Goal: Task Accomplishment & Management: Manage account settings

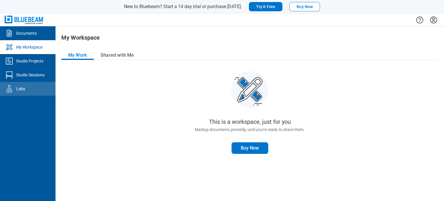
click at [18, 86] on div "Labs" at bounding box center [20, 89] width 9 height 6
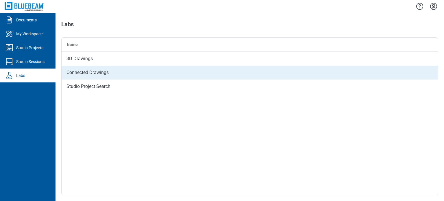
click at [79, 69] on div "Connected Drawings" at bounding box center [250, 73] width 376 height 14
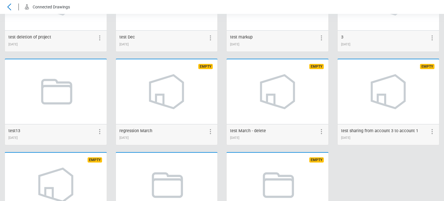
scroll to position [317, 0]
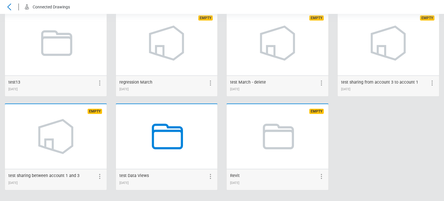
click at [169, 146] on icon at bounding box center [166, 136] width 44 height 44
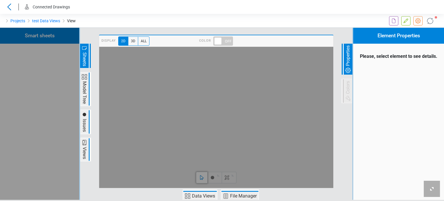
click at [85, 126] on span "Issues" at bounding box center [84, 125] width 7 height 15
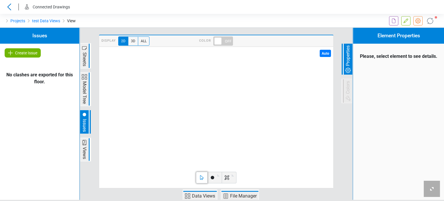
click at [82, 64] on span "Sheets" at bounding box center [84, 59] width 7 height 16
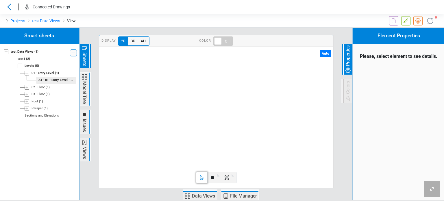
click at [41, 89] on div "02 - Floor" at bounding box center [37, 87] width 13 height 5
click at [41, 94] on div "Projection_Image_Architectural_02 - Floor_Zone 1" at bounding box center [56, 94] width 36 height 5
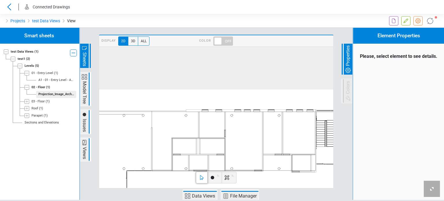
drag, startPoint x: 159, startPoint y: 71, endPoint x: 170, endPoint y: 127, distance: 56.2
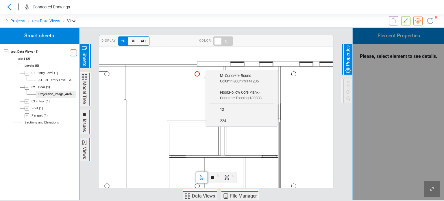
scroll to position [110, 0]
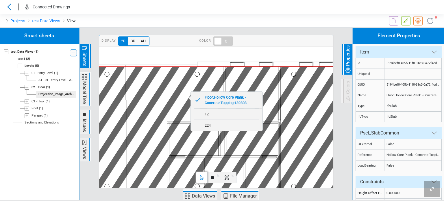
scroll to position [422, 0]
drag, startPoint x: 165, startPoint y: 63, endPoint x: 165, endPoint y: 59, distance: 4.0
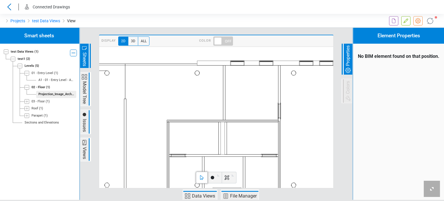
click at [82, 125] on span "Issues" at bounding box center [84, 125] width 7 height 15
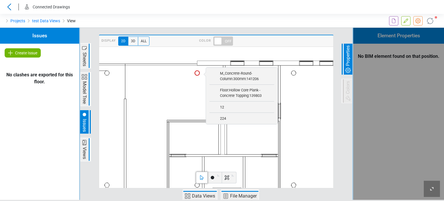
scroll to position [110, 0]
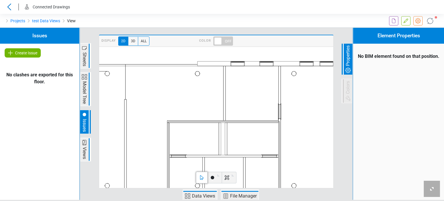
click at [27, 55] on span "Create Issue" at bounding box center [26, 52] width 22 height 7
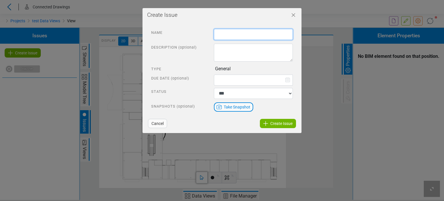
click at [237, 34] on input "text" at bounding box center [253, 34] width 79 height 11
type input "****"
click at [279, 123] on span "Create Issue" at bounding box center [281, 123] width 22 height 7
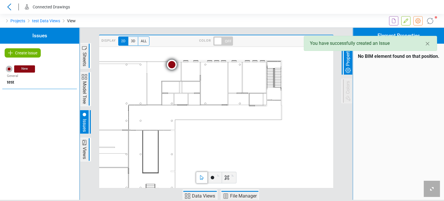
click at [172, 63] on span at bounding box center [171, 65] width 10 height 10
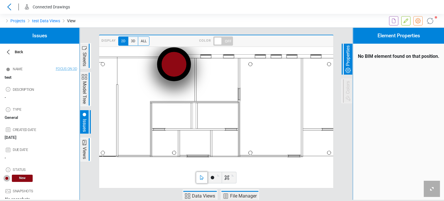
click at [171, 62] on span at bounding box center [174, 65] width 34 height 34
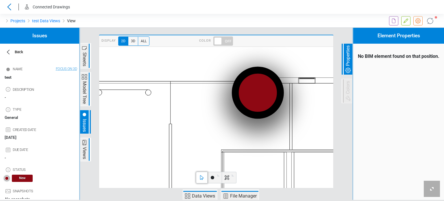
drag, startPoint x: 157, startPoint y: 71, endPoint x: 176, endPoint y: 89, distance: 26.0
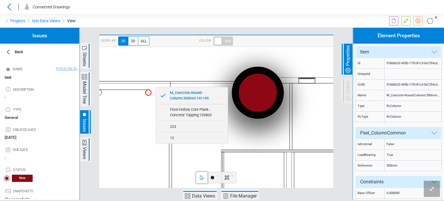
scroll to position [53, 0]
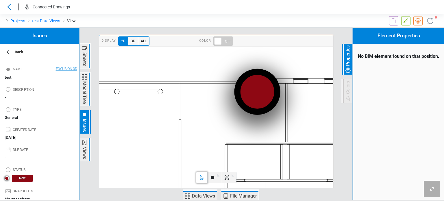
click at [260, 92] on span at bounding box center [256, 92] width 46 height 46
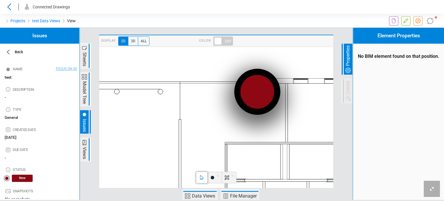
click at [213, 182] on div at bounding box center [214, 178] width 14 height 12
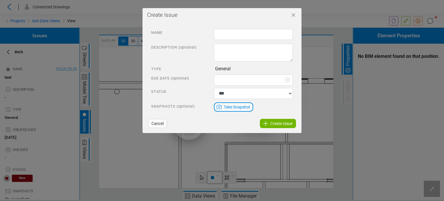
click at [157, 123] on span "Cancel" at bounding box center [157, 123] width 12 height 7
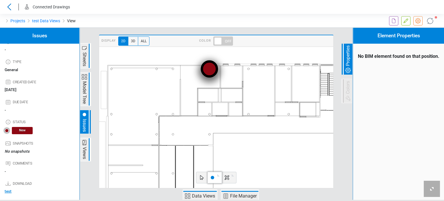
scroll to position [77, 0]
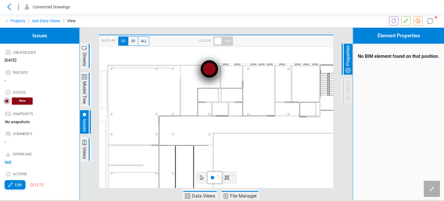
click at [129, 40] on span "3D" at bounding box center [133, 40] width 10 height 9
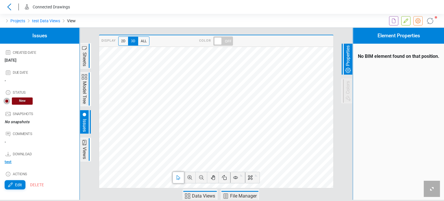
scroll to position [0, 0]
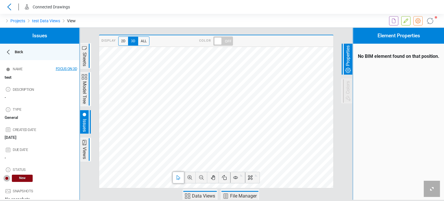
click at [7, 52] on icon at bounding box center [8, 52] width 7 height 7
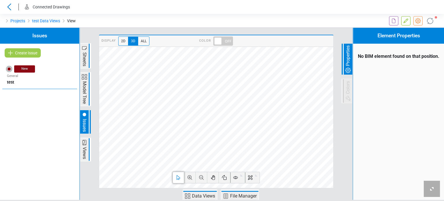
click at [123, 41] on span "2D" at bounding box center [123, 40] width 10 height 9
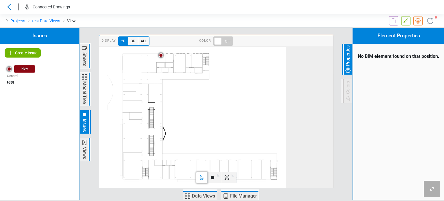
click at [134, 40] on span "3D" at bounding box center [133, 40] width 10 height 9
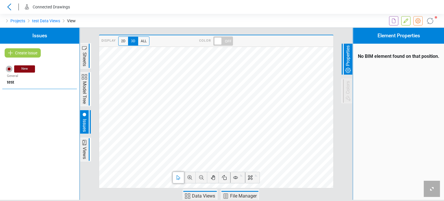
click at [123, 41] on span "2D" at bounding box center [123, 40] width 10 height 9
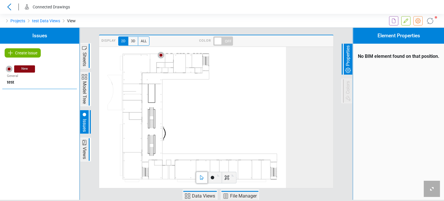
click at [217, 179] on div at bounding box center [214, 178] width 14 height 12
click at [218, 173] on icon at bounding box center [218, 175] width 7 height 7
click at [214, 165] on icon at bounding box center [214, 166] width 7 height 7
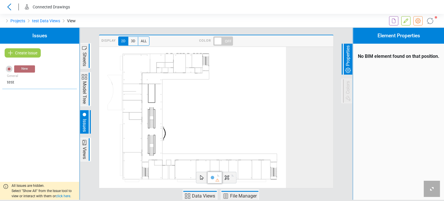
click at [53, 159] on div "Create Issue New General test" at bounding box center [39, 122] width 79 height 156
click at [8, 163] on div "Create Issue New General test" at bounding box center [39, 122] width 79 height 156
click at [132, 41] on span "3D" at bounding box center [133, 40] width 10 height 9
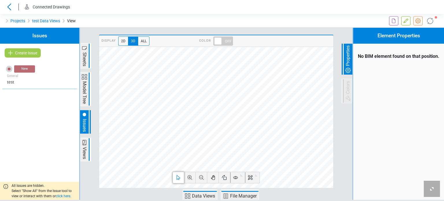
click at [30, 51] on div "Create Issue" at bounding box center [22, 52] width 45 height 9
click at [23, 56] on div "Create Issue" at bounding box center [22, 52] width 45 height 9
click at [12, 131] on div "Create Issue New General test" at bounding box center [39, 122] width 79 height 156
click at [36, 157] on div "Create Issue New General test" at bounding box center [39, 122] width 79 height 156
click at [240, 176] on icon at bounding box center [240, 175] width 3 height 3
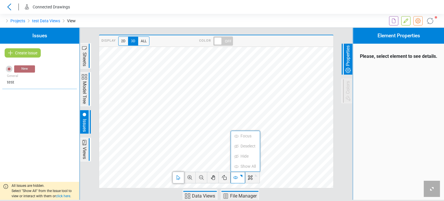
click at [85, 124] on span "Issues" at bounding box center [84, 125] width 7 height 15
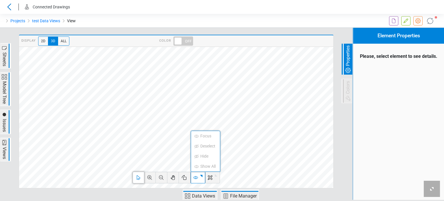
click at [5, 125] on span "Issues" at bounding box center [4, 125] width 7 height 15
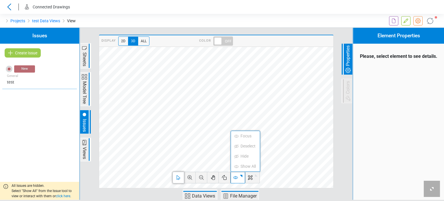
click at [87, 54] on span "Sheets" at bounding box center [84, 59] width 7 height 16
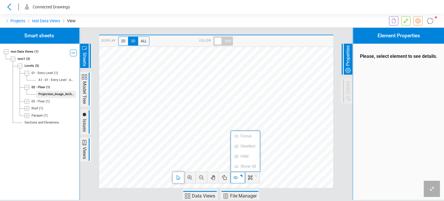
click at [42, 96] on div "Projection_Image_Architectural_02 - Floor_Zone 1" at bounding box center [56, 94] width 36 height 5
click at [125, 42] on span "2D" at bounding box center [123, 40] width 10 height 9
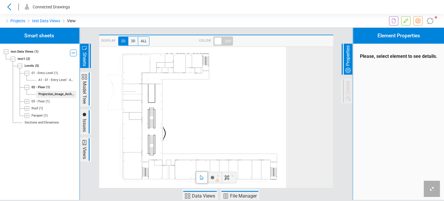
click at [132, 40] on span "3D" at bounding box center [133, 40] width 10 height 9
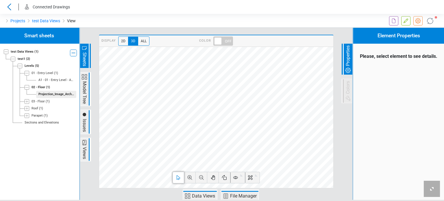
click at [142, 40] on span "All" at bounding box center [144, 40] width 12 height 9
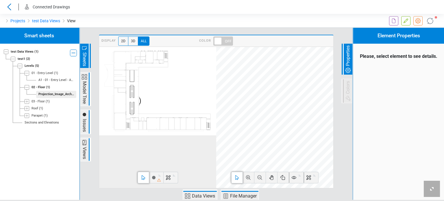
click at [155, 179] on div at bounding box center [156, 178] width 14 height 12
click at [123, 42] on span "2D" at bounding box center [123, 40] width 10 height 9
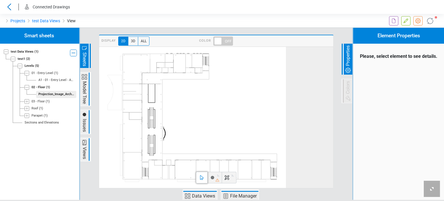
click at [128, 40] on span "3D" at bounding box center [133, 40] width 10 height 9
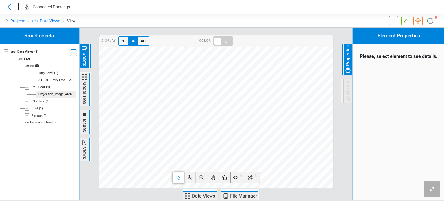
click at [121, 38] on span "2D" at bounding box center [123, 40] width 10 height 9
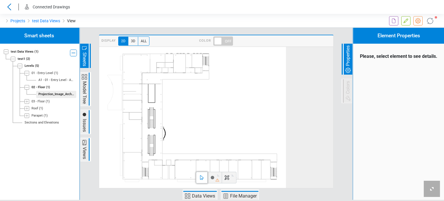
click at [227, 40] on span at bounding box center [223, 40] width 20 height 9
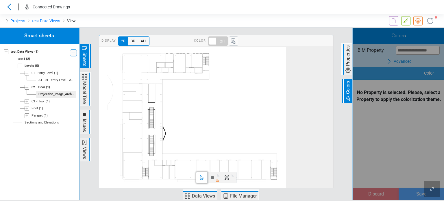
click at [214, 175] on div at bounding box center [214, 178] width 14 height 12
click at [215, 176] on div at bounding box center [214, 178] width 14 height 12
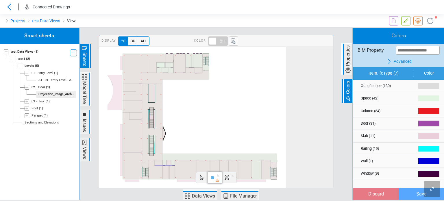
click at [216, 176] on icon at bounding box center [218, 175] width 7 height 7
click at [215, 156] on icon at bounding box center [214, 156] width 5 height 3
click at [37, 170] on div "Smart sheets test Data Views (1) test1 (2) Levels (5) 01 - Entry Level (1) A1 -…" at bounding box center [39, 114] width 80 height 172
click at [141, 73] on icon at bounding box center [200, 116] width 154 height 125
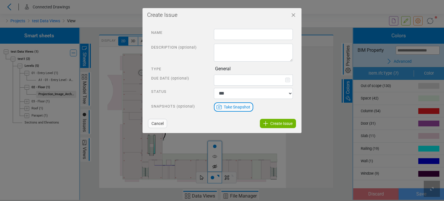
click at [152, 123] on span "Cancel" at bounding box center [157, 123] width 12 height 7
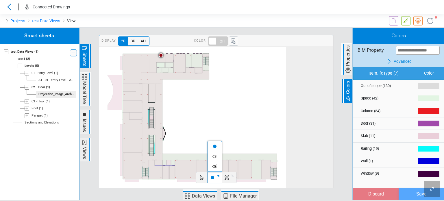
drag, startPoint x: 53, startPoint y: 177, endPoint x: 55, endPoint y: 170, distance: 6.8
click at [53, 177] on div "Smart sheets test Data Views (1) test1 (2) Levels (5) 01 - Entry Level (1) A1 -…" at bounding box center [39, 114] width 80 height 172
click at [83, 119] on span "Issues" at bounding box center [84, 125] width 7 height 15
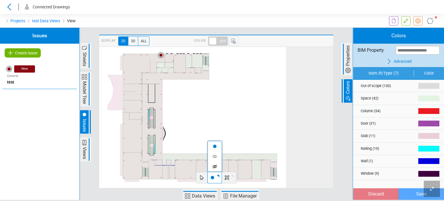
click at [24, 52] on span "Create Issue" at bounding box center [26, 52] width 22 height 7
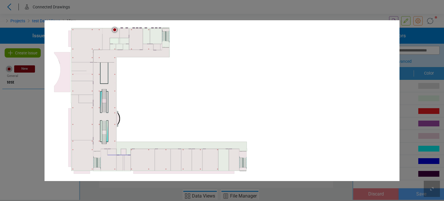
click at [140, 45] on icon at bounding box center [158, 99] width 175 height 142
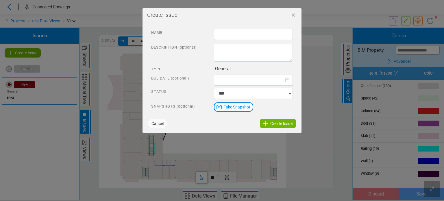
click at [295, 15] on icon "Close" at bounding box center [293, 15] width 7 height 7
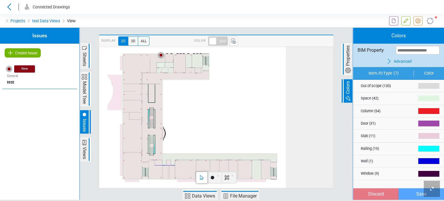
click at [26, 55] on span "Create Issue" at bounding box center [26, 52] width 22 height 7
click at [15, 53] on span "Create Issue" at bounding box center [26, 52] width 22 height 7
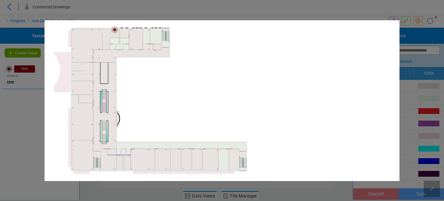
click at [255, 8] on div "0mm" at bounding box center [222, 100] width 444 height 201
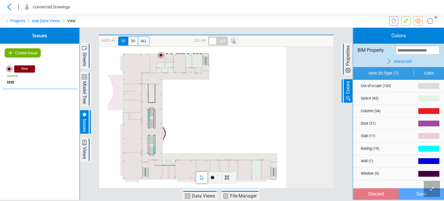
click at [218, 21] on div "Projects test Data Views View" at bounding box center [111, 21] width 222 height 14
click at [235, 16] on div at bounding box center [259, 21] width 74 height 14
click at [264, 19] on div at bounding box center [259, 21] width 74 height 14
click at [296, 17] on div at bounding box center [370, 21] width 148 height 14
click at [200, 16] on div "Projects test Data Views View" at bounding box center [111, 21] width 222 height 14
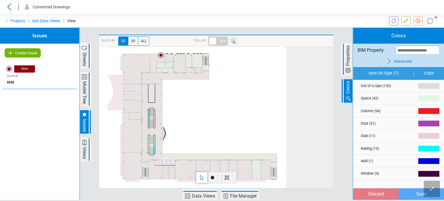
click at [202, 18] on div "Projects test Data Views View" at bounding box center [111, 21] width 222 height 14
click at [226, 24] on div at bounding box center [259, 21] width 74 height 14
click at [209, 16] on div "Projects test Data Views View" at bounding box center [111, 21] width 222 height 14
click at [9, 6] on icon at bounding box center [9, 6] width 9 height 7
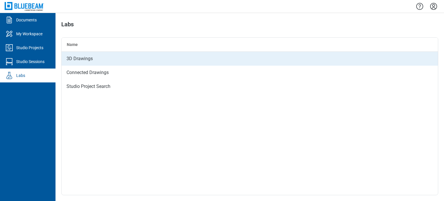
click at [83, 60] on div "3D Drawings" at bounding box center [250, 59] width 376 height 14
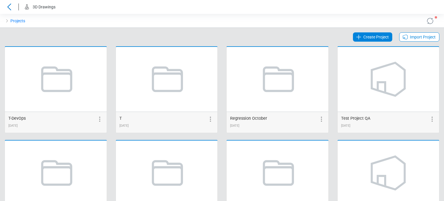
click at [257, 20] on div at bounding box center [259, 21] width 74 height 14
click at [381, 39] on span "Create Project" at bounding box center [375, 37] width 25 height 7
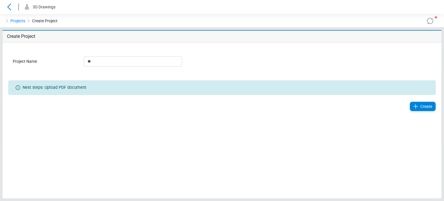
type input "*"
click at [263, 19] on div at bounding box center [259, 21] width 74 height 14
click at [113, 40] on div "Create Project" at bounding box center [222, 37] width 439 height 12
click at [10, 6] on icon at bounding box center [9, 6] width 9 height 7
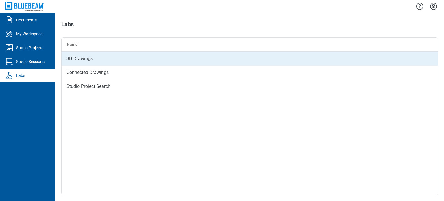
click at [75, 57] on div "3D Drawings" at bounding box center [250, 59] width 376 height 14
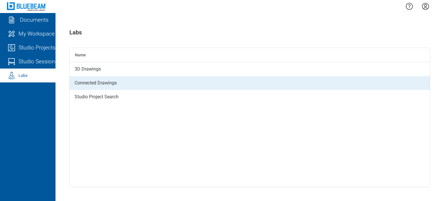
click at [82, 83] on div "Connected Drawings" at bounding box center [250, 83] width 360 height 14
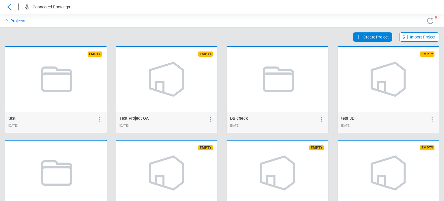
click at [425, 21] on icon at bounding box center [429, 20] width 9 height 9
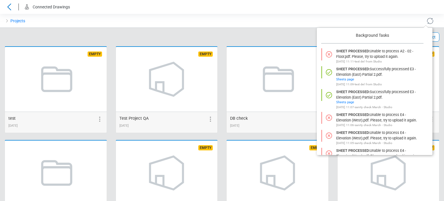
click at [425, 21] on icon at bounding box center [429, 20] width 9 height 9
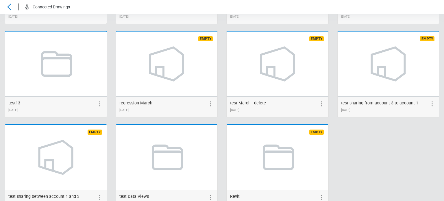
scroll to position [317, 0]
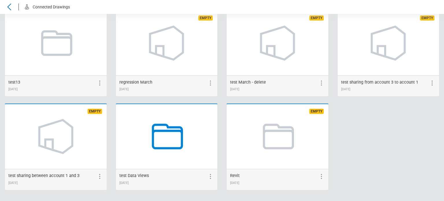
click at [168, 138] on icon at bounding box center [166, 136] width 44 height 44
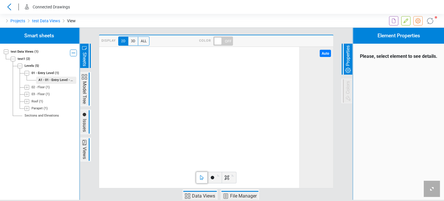
click at [207, 19] on div "Projects test Data Views View" at bounding box center [111, 21] width 222 height 14
click at [82, 118] on span "Issues" at bounding box center [84, 125] width 7 height 15
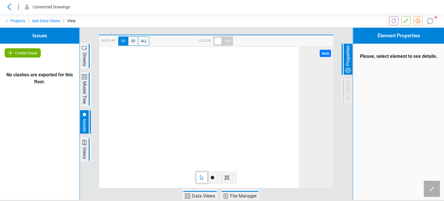
click at [11, 50] on icon at bounding box center [10, 52] width 7 height 7
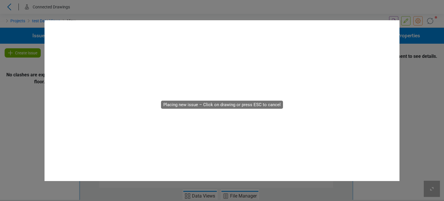
click at [333, 74] on div "0mm" at bounding box center [221, 100] width 355 height 161
click at [44, 20] on image at bounding box center [44, 20] width 0 height 0
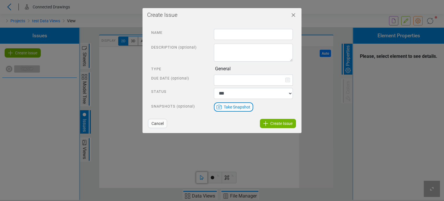
click at [292, 11] on button "Close" at bounding box center [293, 15] width 16 height 16
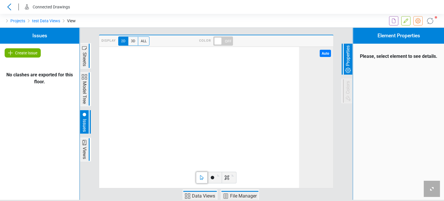
click at [259, 23] on div at bounding box center [259, 21] width 74 height 14
click at [128, 24] on div "Projects test Data Views View" at bounding box center [111, 21] width 222 height 14
drag, startPoint x: 225, startPoint y: 20, endPoint x: 200, endPoint y: 19, distance: 24.9
click at [224, 20] on div at bounding box center [259, 21] width 74 height 14
click at [300, 24] on div at bounding box center [370, 21] width 148 height 14
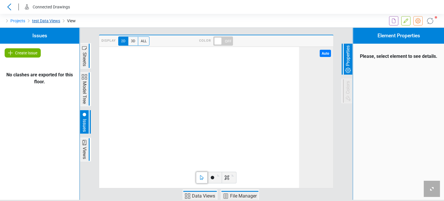
click at [42, 22] on link "test Data Views" at bounding box center [46, 20] width 28 height 7
click at [16, 17] on li "Projects" at bounding box center [14, 20] width 22 height 9
click at [16, 17] on link "Projects" at bounding box center [17, 20] width 15 height 7
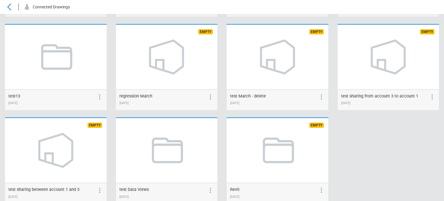
scroll to position [317, 0]
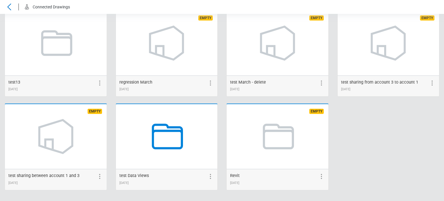
click at [162, 143] on icon at bounding box center [166, 136] width 44 height 44
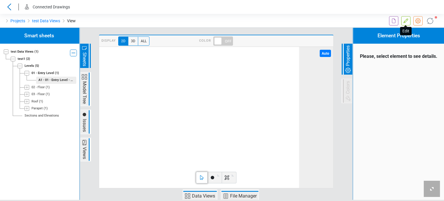
click at [407, 21] on icon at bounding box center [405, 20] width 7 height 7
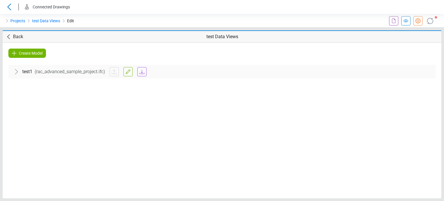
click at [21, 51] on span "Create Model" at bounding box center [31, 53] width 24 height 7
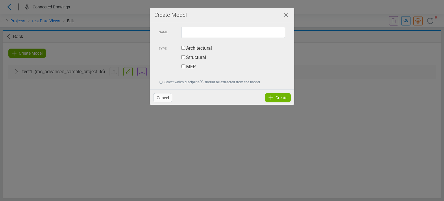
click at [187, 51] on label "Architectural" at bounding box center [196, 48] width 31 height 7
click at [193, 37] on input "text" at bounding box center [233, 32] width 104 height 11
type input "*****"
click at [280, 98] on span "Create" at bounding box center [281, 97] width 12 height 7
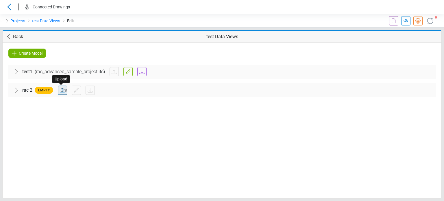
click at [60, 88] on input "file" at bounding box center [62, 90] width 9 height 9
type input "**********"
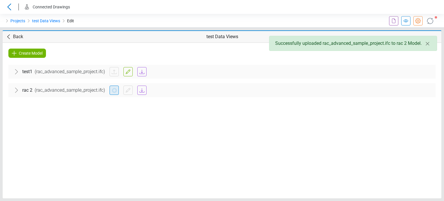
click at [194, 145] on div "Create Model test1 ( rac_advanced_sample_project.ifc ) Architectural 01 - Entry…" at bounding box center [222, 120] width 439 height 155
click at [430, 24] on icon at bounding box center [430, 21] width 11 height 11
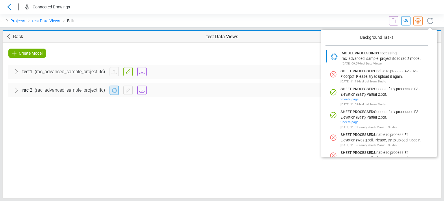
click at [346, 12] on header "Connected Drawings" at bounding box center [222, 7] width 444 height 14
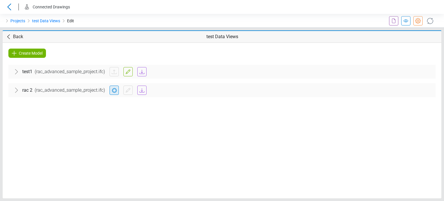
click at [255, 159] on div "Create Model test1 ( rac_advanced_sample_project.ifc ) Architectural 01 - Entry…" at bounding box center [222, 120] width 439 height 155
click at [217, 172] on div "Create Model test1 ( rac_advanced_sample_project.ifc ) Architectural 01 - Entry…" at bounding box center [222, 120] width 439 height 155
click at [52, 119] on div "Create Model test1 ( rac_advanced_sample_project.ifc ) Architectural 01 - Entry…" at bounding box center [222, 120] width 439 height 155
click at [428, 21] on icon at bounding box center [430, 21] width 10 height 10
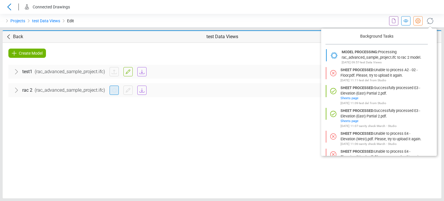
click at [428, 21] on icon at bounding box center [429, 20] width 9 height 9
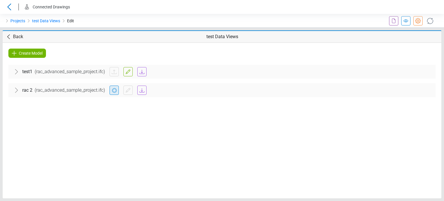
click at [331, 13] on header "Connected Drawings" at bounding box center [222, 7] width 444 height 14
click at [181, 18] on div "Projects test Data Views Edit" at bounding box center [111, 21] width 222 height 14
click at [433, 22] on icon at bounding box center [429, 20] width 9 height 9
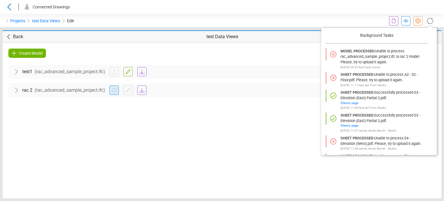
click at [313, 17] on div at bounding box center [370, 21] width 148 height 14
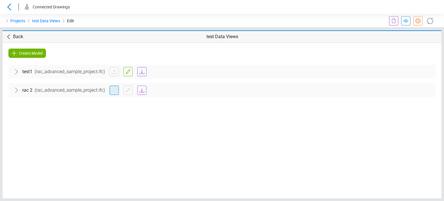
click at [151, 15] on div "Projects test Data Views Edit" at bounding box center [111, 21] width 222 height 14
click at [295, 24] on div at bounding box center [259, 21] width 74 height 14
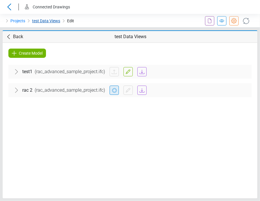
click at [43, 22] on link "test Data Views" at bounding box center [46, 20] width 28 height 7
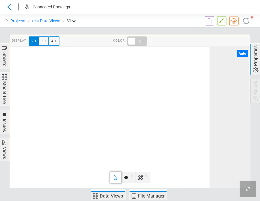
click at [153, 21] on div "Projects test Data Views View" at bounding box center [86, 21] width 173 height 14
drag, startPoint x: 147, startPoint y: 14, endPoint x: 56, endPoint y: 20, distance: 90.6
click at [147, 14] on div "Projects test Data Views View" at bounding box center [86, 21] width 173 height 14
click at [7, 7] on icon at bounding box center [9, 6] width 9 height 7
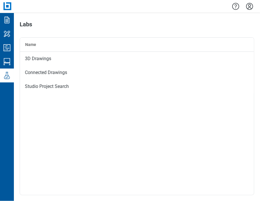
click at [250, 4] on icon "Settings" at bounding box center [249, 6] width 7 height 7
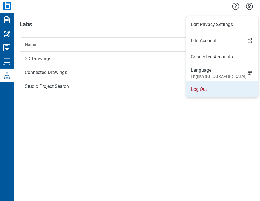
click at [201, 92] on li "Log Out" at bounding box center [222, 89] width 72 height 16
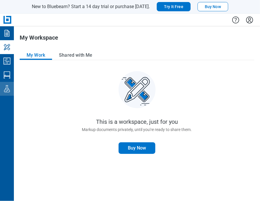
click at [2, 92] on icon "Labs" at bounding box center [6, 88] width 9 height 9
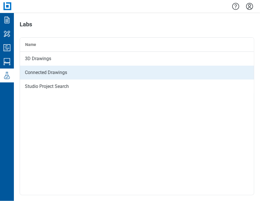
click at [43, 72] on div "Connected Drawings" at bounding box center [137, 73] width 234 height 14
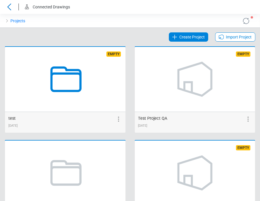
click at [74, 84] on icon at bounding box center [65, 79] width 44 height 44
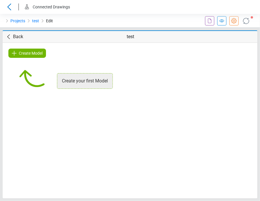
click at [26, 112] on div "Create Model Create your first Model" at bounding box center [130, 120] width 255 height 155
click at [14, 123] on div "Create Model Create your first Model" at bounding box center [130, 120] width 255 height 155
click at [105, 17] on div "Projects test Edit" at bounding box center [86, 21] width 173 height 14
click at [108, 18] on div "Projects test Edit" at bounding box center [86, 21] width 173 height 14
click at [8, 9] on icon at bounding box center [9, 6] width 9 height 7
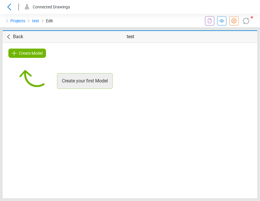
click at [8, 9] on icon at bounding box center [9, 6] width 9 height 7
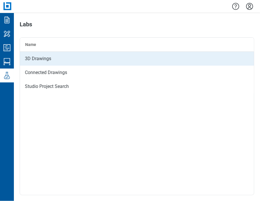
click at [29, 60] on div "3D Drawings" at bounding box center [137, 59] width 234 height 14
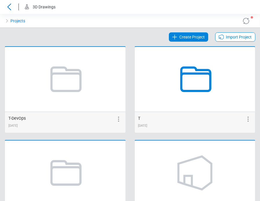
click at [186, 80] on icon at bounding box center [195, 79] width 44 height 44
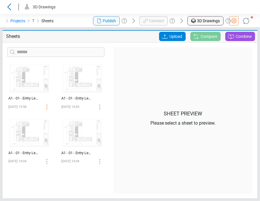
click at [35, 36] on p "Sheets" at bounding box center [41, 36] width 70 height 7
click at [69, 14] on div "Projects T Sheets" at bounding box center [65, 21] width 130 height 14
click at [161, 9] on header "3D Drawings" at bounding box center [130, 7] width 260 height 14
click at [234, 19] on icon at bounding box center [233, 20] width 7 height 7
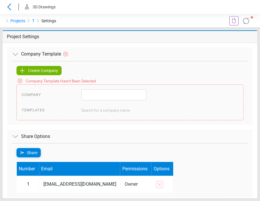
click at [48, 72] on span "Create Company" at bounding box center [43, 70] width 30 height 7
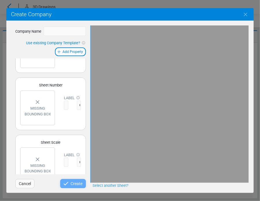
scroll to position [50, 0]
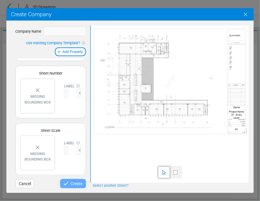
click at [247, 17] on icon "Close" at bounding box center [245, 14] width 7 height 7
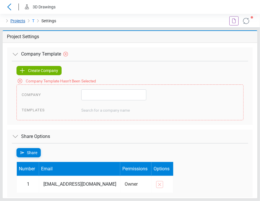
click at [20, 21] on link "Projects" at bounding box center [17, 20] width 15 height 7
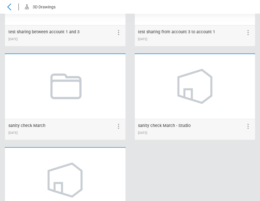
scroll to position [1717, 0]
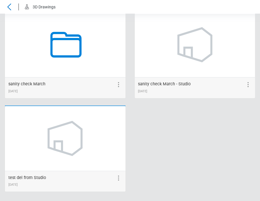
click at [78, 49] on icon at bounding box center [65, 45] width 44 height 44
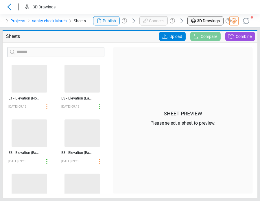
click at [173, 37] on span "Upload" at bounding box center [175, 36] width 13 height 9
click at [0, 0] on input "Upload" at bounding box center [0, 0] width 0 height 0
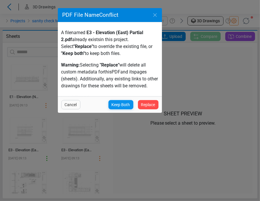
click at [126, 107] on span "Keep Both" at bounding box center [121, 104] width 18 height 7
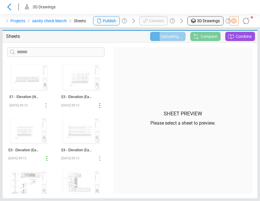
click at [246, 24] on icon at bounding box center [246, 21] width 6 height 6
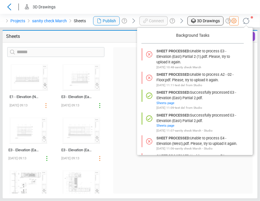
click at [77, 11] on header "3D Drawings" at bounding box center [130, 7] width 260 height 14
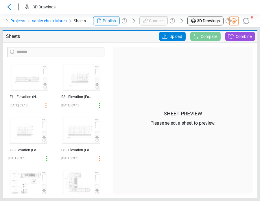
click at [79, 10] on header "3D Drawings" at bounding box center [130, 7] width 260 height 14
click at [223, 8] on header "3D Drawings" at bounding box center [130, 7] width 260 height 14
click at [154, 9] on header "3D Drawings" at bounding box center [130, 7] width 260 height 14
click at [94, 8] on header "3D Drawings" at bounding box center [130, 7] width 260 height 14
click at [231, 94] on div "Sheet Preview Please select a sheet to preview." at bounding box center [183, 120] width 140 height 146
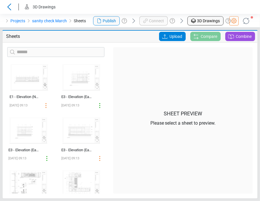
click at [79, 7] on header "3D Drawings" at bounding box center [130, 7] width 260 height 14
click at [40, 22] on link "sanity check March" at bounding box center [49, 20] width 35 height 7
click at [11, 7] on icon at bounding box center [9, 6] width 9 height 7
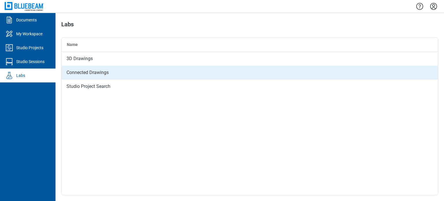
click at [83, 73] on div "Connected Drawings" at bounding box center [250, 73] width 376 height 14
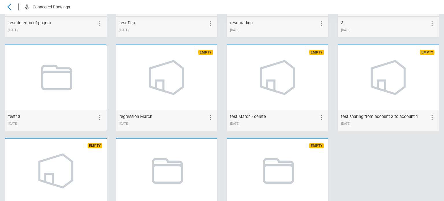
scroll to position [317, 0]
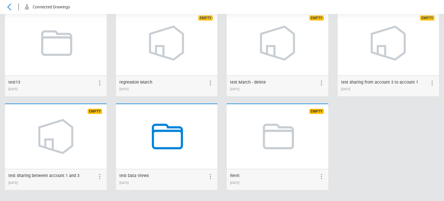
click at [175, 146] on icon at bounding box center [166, 136] width 44 height 44
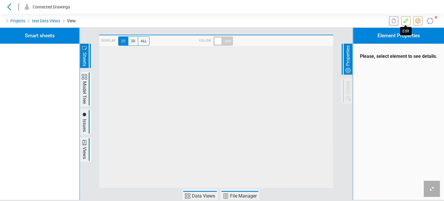
click at [404, 23] on icon at bounding box center [405, 20] width 7 height 7
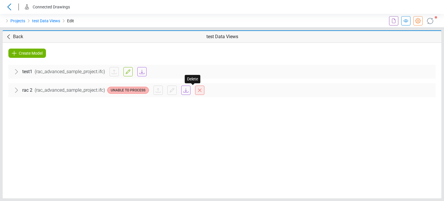
click at [196, 90] on icon at bounding box center [199, 90] width 7 height 7
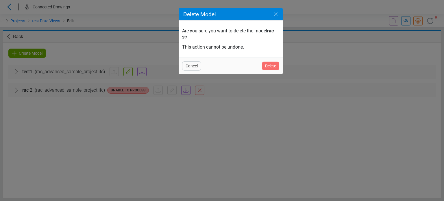
drag, startPoint x: 274, startPoint y: 67, endPoint x: 296, endPoint y: 65, distance: 21.8
click at [274, 67] on span "Delete" at bounding box center [270, 65] width 11 height 7
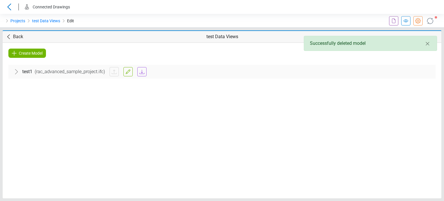
click at [32, 54] on span "Create Model" at bounding box center [31, 53] width 24 height 7
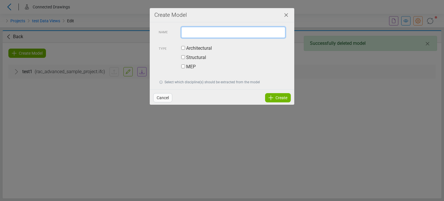
click at [229, 34] on input "text" at bounding box center [233, 32] width 104 height 11
type input "********"
click at [191, 51] on label "Architectural" at bounding box center [196, 48] width 31 height 7
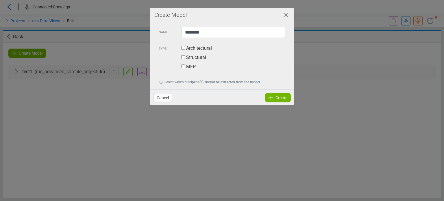
click at [267, 97] on icon at bounding box center [270, 97] width 7 height 7
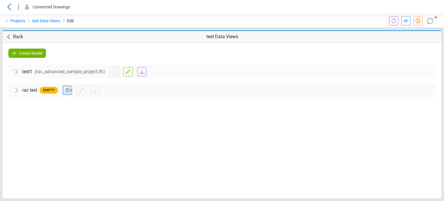
click at [67, 90] on input "file" at bounding box center [67, 90] width 9 height 9
type input "**********"
click at [432, 22] on icon at bounding box center [429, 20] width 9 height 9
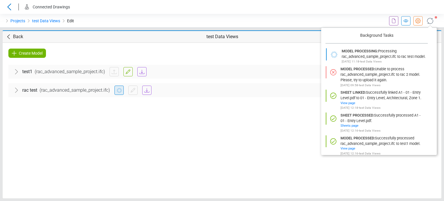
click at [259, 25] on div at bounding box center [259, 21] width 74 height 14
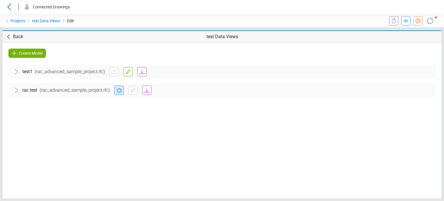
click at [428, 21] on icon at bounding box center [429, 20] width 11 height 11
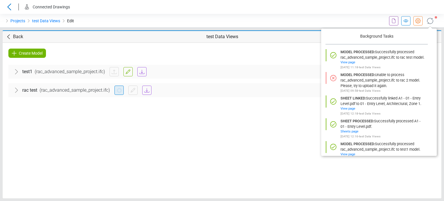
drag, startPoint x: 342, startPoint y: 11, endPoint x: 350, endPoint y: 12, distance: 8.7
click at [342, 11] on header "Connected Drawings" at bounding box center [222, 7] width 444 height 14
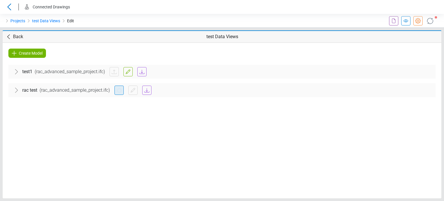
click at [113, 140] on div "Create Model test1 ( rac_advanced_sample_project.ifc ) Architectural 01 - Entry…" at bounding box center [222, 120] width 439 height 155
click at [131, 31] on div "Back test Data Views" at bounding box center [222, 37] width 439 height 12
click at [15, 36] on span "Back" at bounding box center [18, 36] width 10 height 7
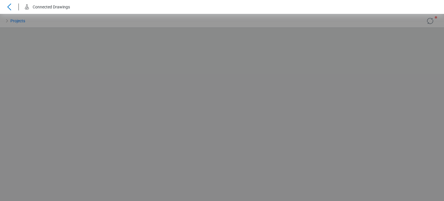
click at [9, 6] on icon at bounding box center [9, 6] width 9 height 7
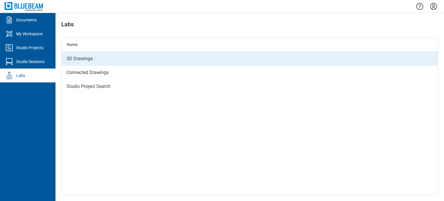
click at [84, 59] on div "3D Drawings" at bounding box center [250, 59] width 376 height 14
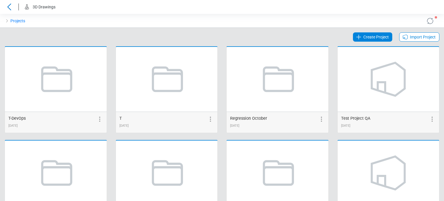
scroll to position [784, 0]
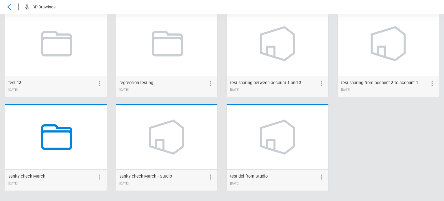
click at [38, 136] on icon at bounding box center [56, 137] width 44 height 44
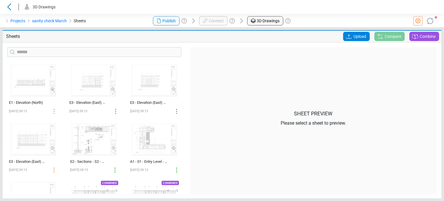
click at [359, 36] on span "Upload" at bounding box center [359, 36] width 13 height 9
click at [0, 0] on input "Upload" at bounding box center [0, 0] width 0 height 0
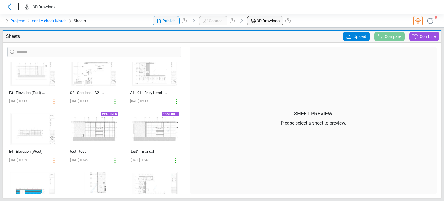
scroll to position [162, 0]
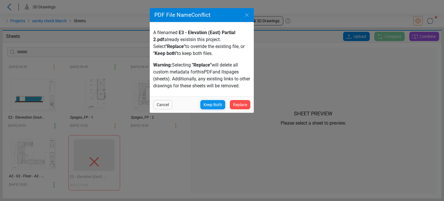
click at [220, 103] on span "Keep Both" at bounding box center [212, 104] width 18 height 7
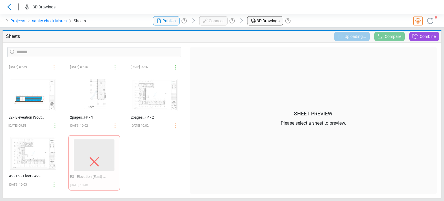
click at [85, 160] on icon at bounding box center [94, 161] width 18 height 18
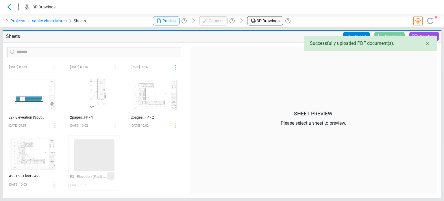
drag, startPoint x: 431, startPoint y: 20, endPoint x: 415, endPoint y: 21, distance: 15.3
click at [431, 21] on icon at bounding box center [429, 20] width 11 height 11
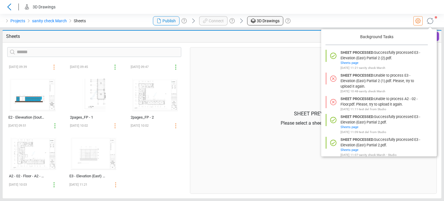
scroll to position [162, 0]
drag, startPoint x: 132, startPoint y: 15, endPoint x: 127, endPoint y: 12, distance: 5.6
click at [132, 15] on div "Projects sanity check March Sheets" at bounding box center [74, 21] width 148 height 14
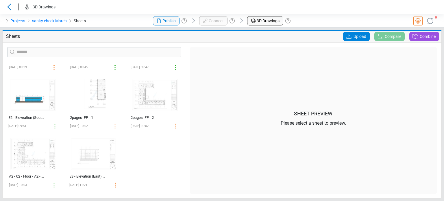
click at [139, 11] on header "3D Drawings" at bounding box center [222, 7] width 444 height 14
click at [8, 9] on icon at bounding box center [9, 6] width 9 height 7
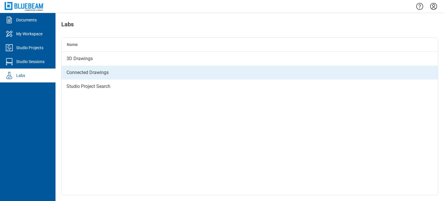
click at [79, 69] on div "Connected Drawings" at bounding box center [250, 73] width 376 height 14
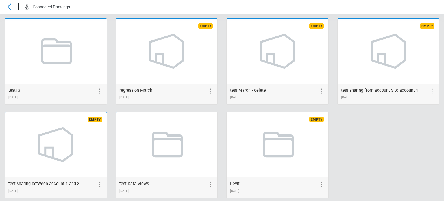
scroll to position [317, 0]
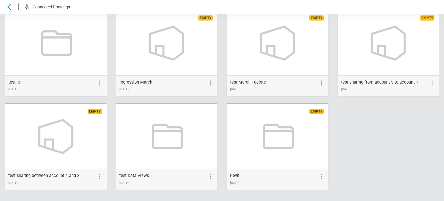
click at [173, 137] on icon at bounding box center [166, 136] width 44 height 44
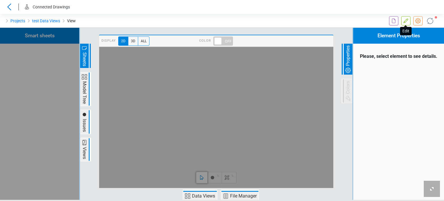
click at [406, 22] on icon at bounding box center [405, 20] width 7 height 7
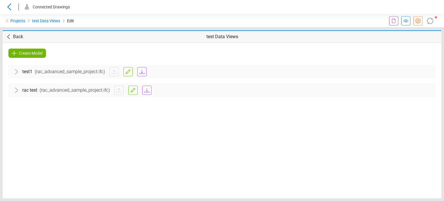
click at [35, 90] on span "rac test" at bounding box center [29, 90] width 15 height 7
click at [392, 21] on icon at bounding box center [393, 20] width 7 height 7
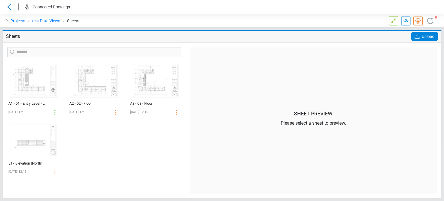
click at [132, 146] on div "‌ A1 - 01 - Entry Level - A1 - 01 - Entry Level [DATE] 12:15 ‌ A2 - 02 - Floor …" at bounding box center [94, 128] width 183 height 132
click at [415, 36] on icon at bounding box center [416, 36] width 7 height 7
click at [0, 0] on input "Upload" at bounding box center [0, 0] width 0 height 0
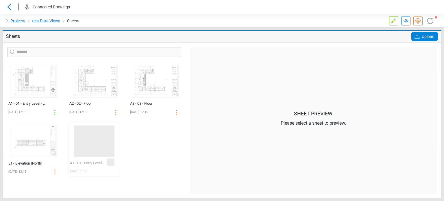
click at [106, 21] on div "Projects test Data Views Sheets" at bounding box center [111, 21] width 222 height 14
click at [432, 19] on icon at bounding box center [429, 20] width 7 height 7
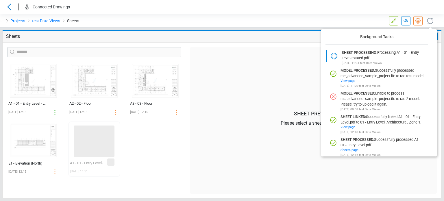
click at [430, 19] on icon at bounding box center [429, 20] width 9 height 9
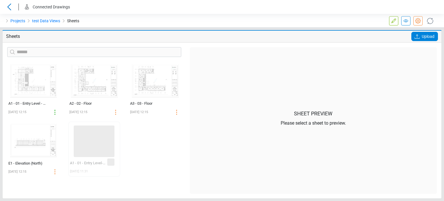
click at [163, 150] on div "‌ A1 - 01 - Entry Level - A1 - 01 - Entry Level [DATE] 12:15 ‌ A2 - 02 - Floor …" at bounding box center [94, 128] width 183 height 132
click at [144, 144] on div "‌ A1 - 01 - Entry Level - A1 - 01 - Entry Level [DATE] 12:15 ‌ A2 - 02 - Floor …" at bounding box center [94, 128] width 183 height 132
click at [157, 141] on div "‌ A1 - 01 - Entry Level - A1 - 01 - Entry Level [DATE] 12:15 ‌ A2 - 02 - Floor …" at bounding box center [94, 128] width 183 height 132
click at [162, 158] on div "‌ A1 - 01 - Entry Level - A1 - 01 - Entry Level [DATE] 12:15 ‌ A2 - 02 - Floor …" at bounding box center [94, 128] width 183 height 132
click at [186, 165] on div "Sheet Preview Please select a sheet to preview." at bounding box center [312, 120] width 255 height 146
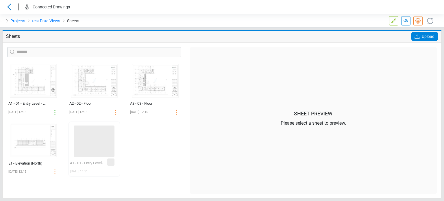
drag, startPoint x: 331, startPoint y: 17, endPoint x: 313, endPoint y: 15, distance: 18.1
click at [331, 17] on div at bounding box center [370, 21] width 148 height 14
click at [135, 166] on div "‌ A1 - 01 - Entry Level - A1 - 01 - Entry Level [DATE] 12:15 ‌ A2 - 02 - Floor …" at bounding box center [94, 128] width 183 height 132
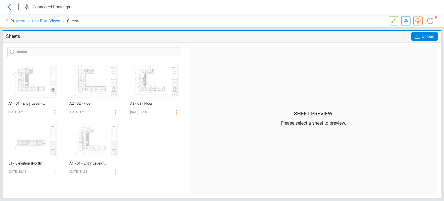
click at [87, 161] on div "A1 - 01 - Entry Level-rotated" at bounding box center [87, 163] width 37 height 6
select select "*****"
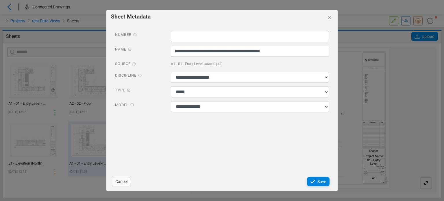
click at [119, 182] on span "Cancel" at bounding box center [121, 181] width 12 height 7
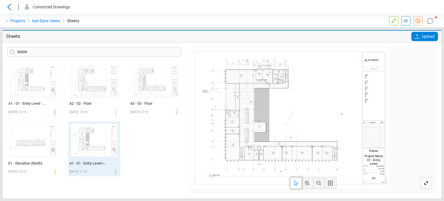
click at [394, 22] on icon at bounding box center [393, 20] width 7 height 7
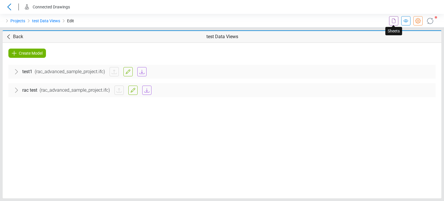
click at [392, 21] on icon at bounding box center [393, 20] width 7 height 7
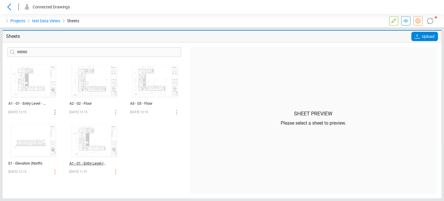
click at [86, 163] on div "A1 - 01 - Entry Level-rotated" at bounding box center [87, 163] width 37 height 6
select select "*****"
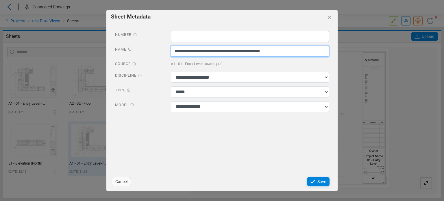
drag, startPoint x: 286, startPoint y: 52, endPoint x: 153, endPoint y: 59, distance: 132.5
click at [153, 59] on div "**********" at bounding box center [222, 72] width 222 height 83
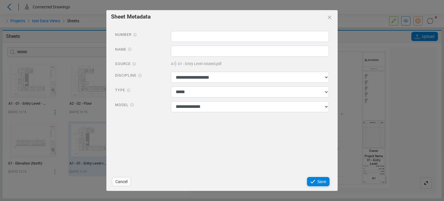
drag, startPoint x: 176, startPoint y: 65, endPoint x: 171, endPoint y: 65, distance: 4.9
click at [173, 65] on span "A1 - 01 - Entry Level-rotated.pdf" at bounding box center [196, 63] width 51 height 5
drag, startPoint x: 170, startPoint y: 64, endPoint x: 216, endPoint y: 64, distance: 46.5
click at [216, 64] on div "A1 - 01 - Entry Level-rotated.pdf" at bounding box center [249, 64] width 167 height 9
copy span "A1 - 01 - Entry Level-rotated"
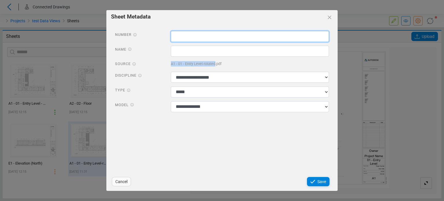
click at [190, 38] on input "text" at bounding box center [250, 36] width 158 height 11
paste input "**********"
type input "**********"
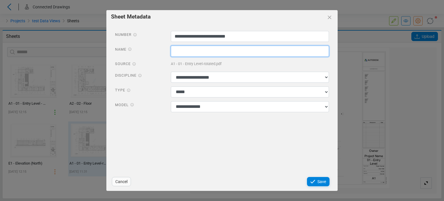
click at [186, 54] on input "text" at bounding box center [250, 51] width 158 height 11
paste input "**********"
type input "**********"
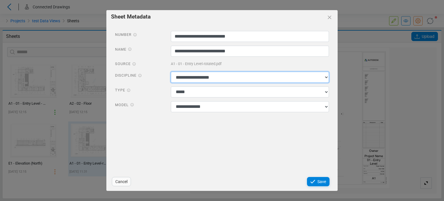
click at [200, 75] on select "**********" at bounding box center [250, 77] width 158 height 11
select select "**********"
click at [171, 72] on select "**********" at bounding box center [250, 77] width 158 height 11
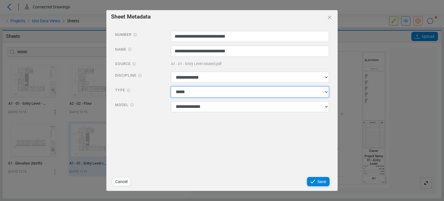
click at [191, 93] on select "**********" at bounding box center [250, 91] width 158 height 11
select select "*********"
click at [171, 86] on select "**********" at bounding box center [250, 91] width 158 height 11
click at [193, 108] on select "**********" at bounding box center [250, 106] width 158 height 11
select select "**********"
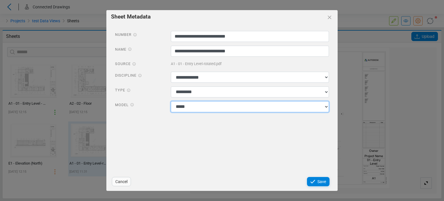
click at [171, 101] on select "**********" at bounding box center [250, 106] width 158 height 11
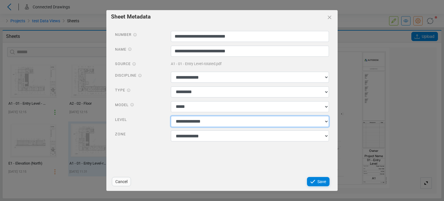
drag, startPoint x: 213, startPoint y: 119, endPoint x: 209, endPoint y: 126, distance: 7.9
click at [213, 119] on select "**********" at bounding box center [250, 121] width 158 height 11
select select "**********"
click at [171, 116] on select "**********" at bounding box center [250, 121] width 158 height 11
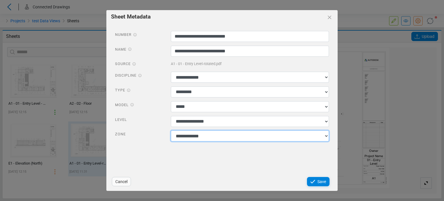
click at [207, 137] on select "**********" at bounding box center [250, 135] width 158 height 11
select select "******"
click at [171, 131] on select "**********" at bounding box center [250, 135] width 158 height 11
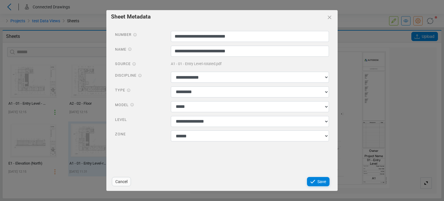
click at [280, 163] on div "**********" at bounding box center [221, 98] width 231 height 149
click at [318, 181] on span "Save" at bounding box center [321, 181] width 9 height 7
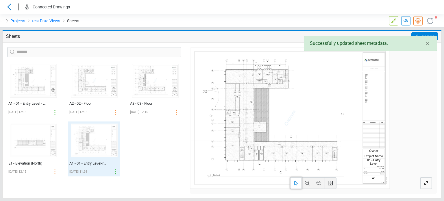
click at [138, 18] on div "Projects test Data Views Sheets" at bounding box center [111, 21] width 222 height 14
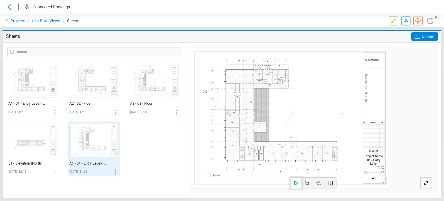
click at [393, 21] on icon at bounding box center [393, 20] width 7 height 7
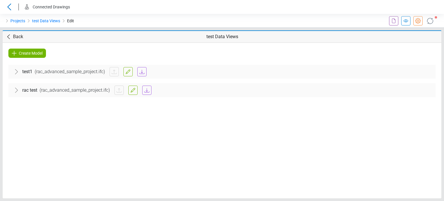
click at [15, 92] on icon at bounding box center [16, 90] width 7 height 7
click at [32, 107] on span "Architectural" at bounding box center [36, 107] width 26 height 7
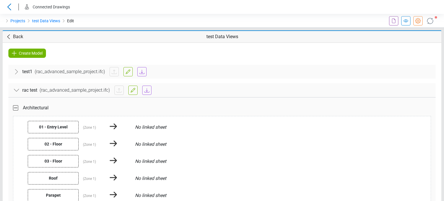
click at [61, 124] on span "01 - Entry Level" at bounding box center [53, 127] width 51 height 12
click at [126, 127] on div at bounding box center [113, 127] width 35 height 10
click at [145, 126] on span "No linked sheet" at bounding box center [150, 126] width 31 height 5
click at [81, 105] on div "Architectural" at bounding box center [222, 108] width 418 height 16
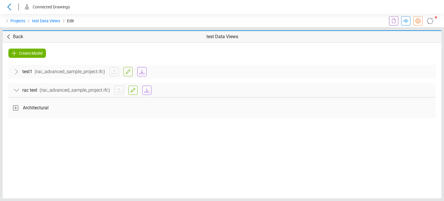
click at [33, 104] on span "Architectural" at bounding box center [36, 107] width 26 height 7
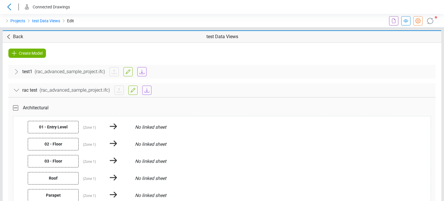
scroll to position [15, 0]
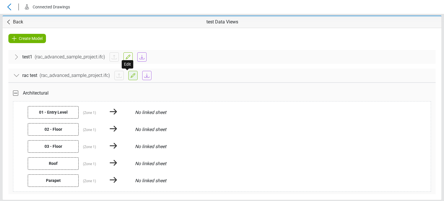
click at [129, 74] on icon at bounding box center [132, 75] width 7 height 7
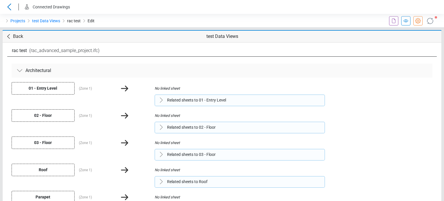
click at [183, 97] on span "Related sheets to 01 - Entry Level" at bounding box center [196, 100] width 59 height 6
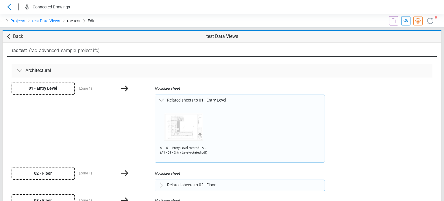
scroll to position [58, 0]
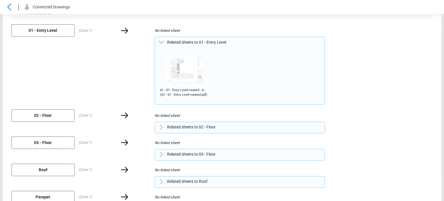
click at [181, 75] on img at bounding box center [184, 69] width 48 height 37
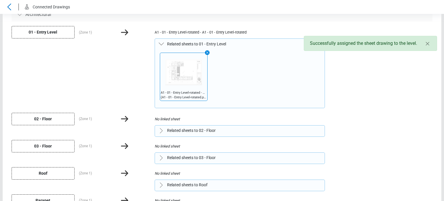
scroll to position [42, 0]
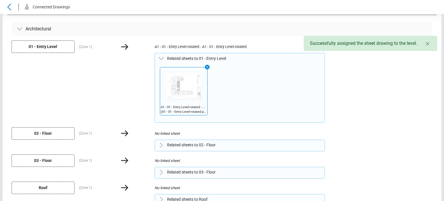
click at [120, 80] on div "Related sheets to 01 - Entry Level A1 - 01 - Entry Level-rotated - A1 - 01 - En…" at bounding box center [221, 88] width 429 height 70
click at [182, 79] on div "A1 - 01 - Entry Level-rotated - A1 - 01 - Entry Level-rotated ( A1 - 01 - Entry…" at bounding box center [183, 91] width 56 height 49
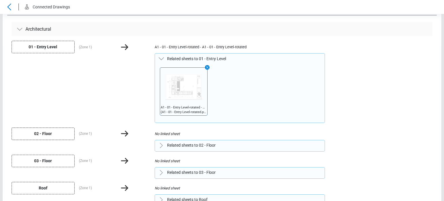
scroll to position [58, 0]
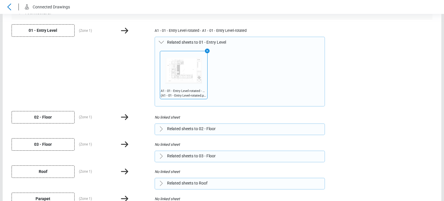
click at [178, 127] on span "Related sheets to 02 - Floor" at bounding box center [191, 129] width 49 height 6
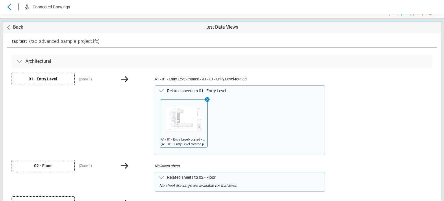
scroll to position [0, 0]
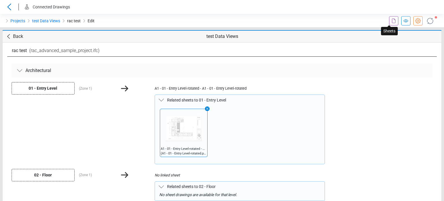
click at [391, 22] on icon at bounding box center [393, 20] width 7 height 7
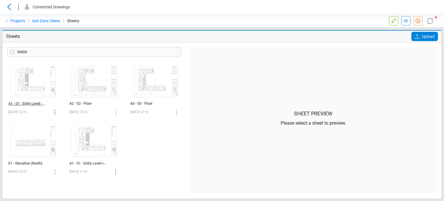
click at [27, 104] on div "A1 - 01 - Entry Level - A1 - 01 - Entry Level" at bounding box center [26, 104] width 37 height 6
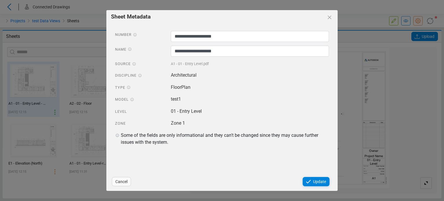
click at [126, 182] on span "Cancel" at bounding box center [121, 181] width 12 height 7
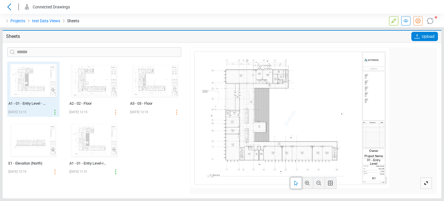
click at [149, 139] on div "‌ A1 - 01 - Entry Level - A1 - 01 - Entry Level [DATE] 12:15 ‌ A2 - 02 - Floor …" at bounding box center [94, 128] width 183 height 132
click at [56, 112] on icon at bounding box center [54, 112] width 7 height 7
click at [178, 141] on div "‌ A1 - 01 - Entry Level - A1 - 01 - Entry Level [DATE] 12:15 ‌ A2 - 02 - Floor …" at bounding box center [94, 128] width 183 height 132
click at [425, 36] on span "Upload" at bounding box center [428, 36] width 13 height 9
click at [0, 0] on input "Upload" at bounding box center [0, 0] width 0 height 0
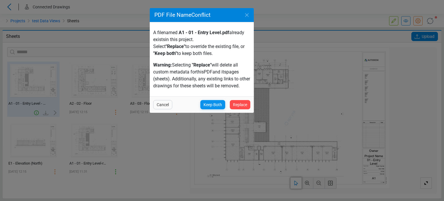
click at [212, 108] on span "Keep Both" at bounding box center [212, 104] width 18 height 7
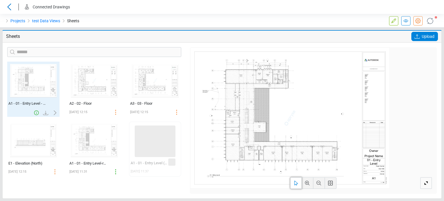
click at [136, 183] on div "‌ A1 - 01 - Entry Level - A1 - 01 - Entry Level [DATE] 12:15 ‌ A2 - 02 - Floor …" at bounding box center [94, 128] width 183 height 132
click at [140, 187] on div "‌ A1 - 01 - Entry Level - A1 - 01 - Entry Level [DATE] 12:15 ‌ A2 - 02 - Floor …" at bounding box center [94, 128] width 183 height 132
click at [126, 155] on div "‌ A1 - 01 - Entry Level (1) [DATE] 11:37 ‌" at bounding box center [155, 151] width 61 height 60
click at [431, 20] on icon at bounding box center [429, 20] width 9 height 9
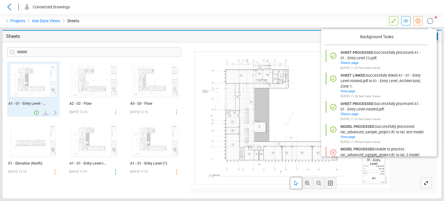
click at [155, 21] on div "Projects test Data Views Sheets" at bounding box center [111, 21] width 222 height 14
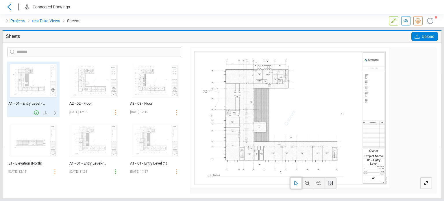
click at [145, 166] on div "A1 - 01 - Entry Level (1)" at bounding box center [155, 163] width 52 height 8
click at [145, 165] on div "A1 - 01 - Entry Level (1)" at bounding box center [148, 163] width 37 height 6
select select "*****"
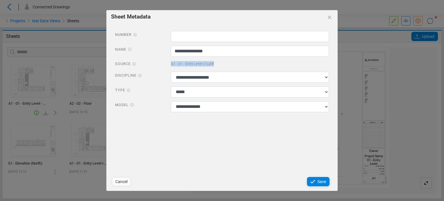
drag, startPoint x: 168, startPoint y: 64, endPoint x: 220, endPoint y: 64, distance: 51.1
click at [220, 64] on div "A1 - 01 - Entry Level (1).pdf" at bounding box center [249, 64] width 167 height 9
copy span "A1 - 01 - Entry Level (1).pdf"
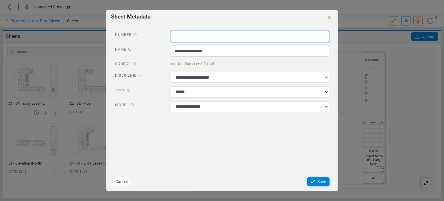
click at [201, 39] on input "text" at bounding box center [250, 36] width 158 height 11
paste input "**********"
drag, startPoint x: 201, startPoint y: 42, endPoint x: 172, endPoint y: 40, distance: 29.0
click at [172, 40] on input "**********" at bounding box center [250, 36] width 158 height 11
type input "**********"
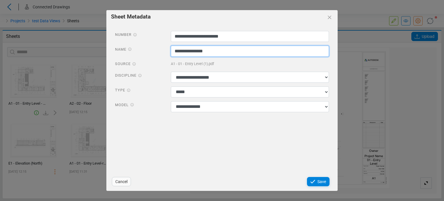
drag, startPoint x: 216, startPoint y: 48, endPoint x: 163, endPoint y: 49, distance: 52.6
click at [163, 49] on div "**********" at bounding box center [222, 52] width 222 height 12
paste input "*********"
type input "**********"
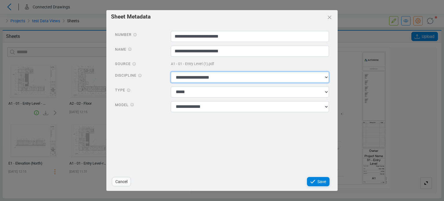
click at [235, 77] on select "**********" at bounding box center [250, 77] width 158 height 11
select select "**********"
click at [171, 72] on select "**********" at bounding box center [250, 77] width 158 height 11
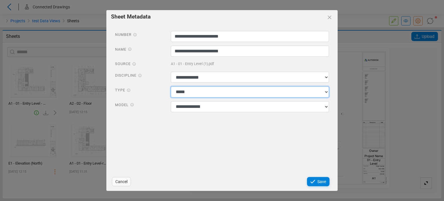
click at [207, 92] on select "**********" at bounding box center [250, 91] width 158 height 11
select select "*********"
click at [171, 86] on select "**********" at bounding box center [250, 91] width 158 height 11
drag, startPoint x: 199, startPoint y: 106, endPoint x: 199, endPoint y: 110, distance: 3.2
click at [199, 106] on select "**********" at bounding box center [250, 106] width 158 height 11
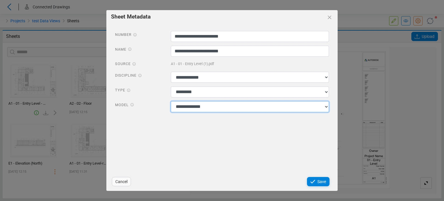
select select "**********"
click at [171, 101] on select "**********" at bounding box center [250, 106] width 158 height 11
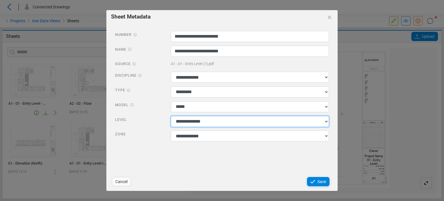
click at [184, 124] on select "**********" at bounding box center [250, 121] width 158 height 11
select select "**********"
click at [171, 116] on select "**********" at bounding box center [250, 121] width 158 height 11
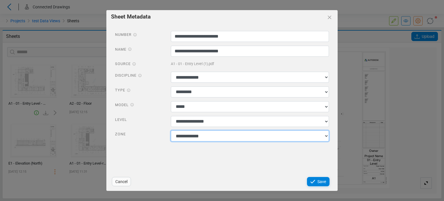
click at [184, 138] on select "**********" at bounding box center [250, 135] width 158 height 11
select select "******"
click at [171, 131] on select "**********" at bounding box center [250, 135] width 158 height 11
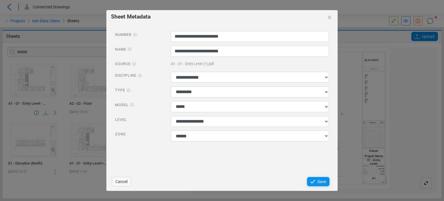
click at [316, 179] on icon at bounding box center [312, 181] width 7 height 7
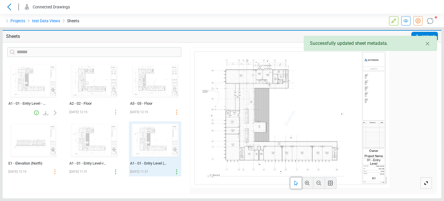
click at [123, 112] on div "‌ A2 - 02 - Floor [DATE] 12:15" at bounding box center [94, 92] width 61 height 60
click at [143, 163] on div "A1 - 01 - Entry Level (1) - A1 - 01 - Entry Level (1)" at bounding box center [148, 163] width 37 height 6
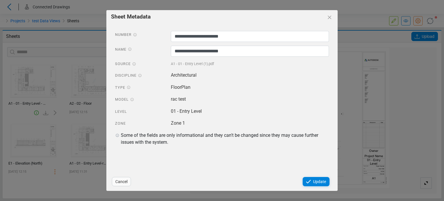
click at [126, 184] on span "Cancel" at bounding box center [121, 181] width 12 height 7
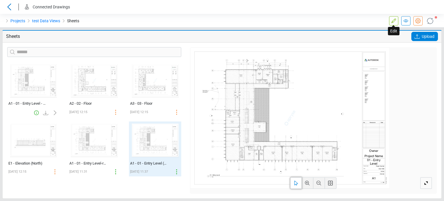
click at [395, 22] on icon at bounding box center [393, 20] width 7 height 7
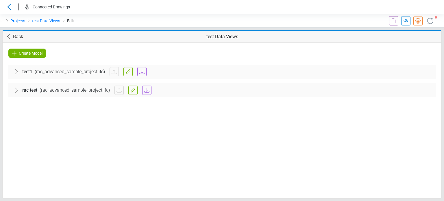
click at [44, 91] on span "( rac_advanced_sample_project.ifc )" at bounding box center [74, 90] width 75 height 7
click at [44, 104] on span "Architectural" at bounding box center [36, 107] width 26 height 7
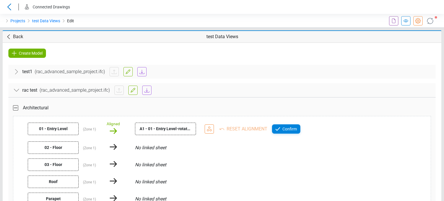
click at [217, 110] on div "Architectural" at bounding box center [222, 108] width 418 height 16
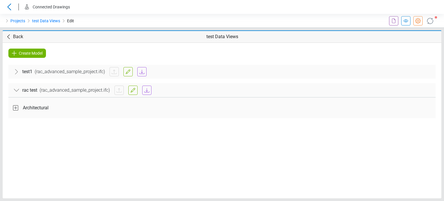
click at [32, 106] on span "Architectural" at bounding box center [36, 107] width 26 height 7
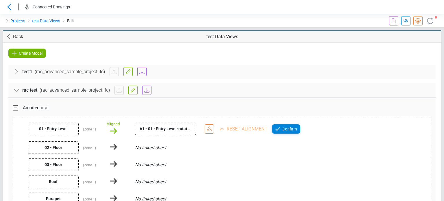
click at [110, 125] on icon at bounding box center [113, 131] width 12 height 12
click at [111, 123] on div "Aligned" at bounding box center [113, 124] width 13 height 6
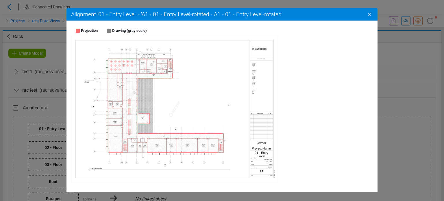
click at [371, 15] on icon "Close" at bounding box center [369, 14] width 7 height 7
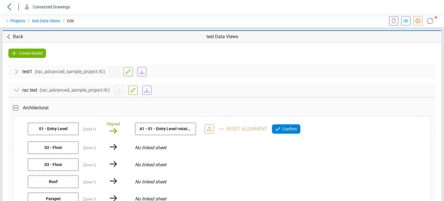
click at [240, 128] on div "Reset Alignment Confirm" at bounding box center [287, 128] width 165 height 9
click at [246, 129] on div "Reset Alignment Confirm" at bounding box center [287, 128] width 165 height 9
click at [207, 129] on icon at bounding box center [209, 128] width 7 height 7
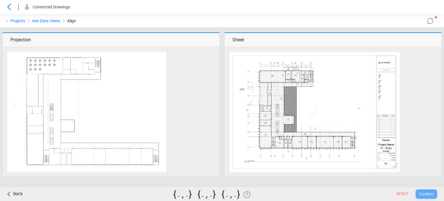
click at [8, 193] on icon at bounding box center [9, 194] width 3 height 5
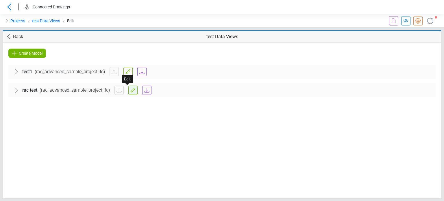
click at [131, 90] on icon at bounding box center [133, 90] width 5 height 5
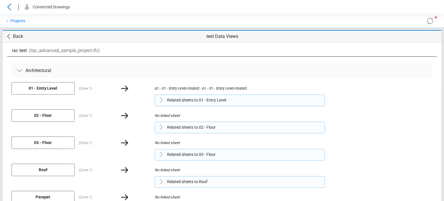
click at [62, 88] on span "01 - Entry Level" at bounding box center [43, 88] width 63 height 12
click at [185, 102] on span "Related sheets to 01 - Entry Level" at bounding box center [196, 100] width 59 height 6
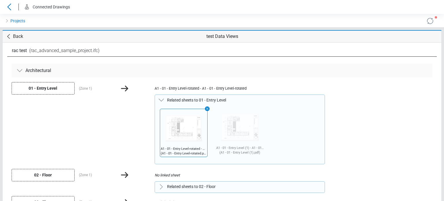
click at [240, 131] on div "A1 - 01 - Entry Level (1) - A1 - 01 - Entry Level (1) ( A1 - 01 - Entry Level (…" at bounding box center [240, 133] width 56 height 49
click at [198, 132] on div "A1 - 01 - Entry Level-rotated - A1 - 01 - Entry Level-rotated ( A1 - 01 - Entry…" at bounding box center [183, 133] width 56 height 49
click at [192, 153] on div "A1 - 01 - Entry Level-rotated - A1 - 01 - Entry Level-rotated ( A1 - 01 - Entry…" at bounding box center [183, 133] width 56 height 49
click at [205, 108] on icon at bounding box center [207, 108] width 7 height 7
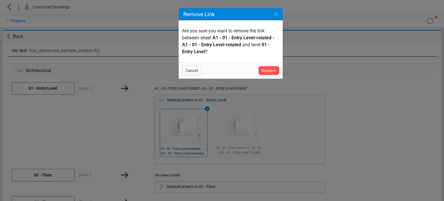
click at [266, 71] on span "Remove" at bounding box center [268, 70] width 14 height 7
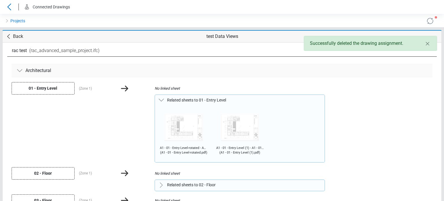
click at [166, 24] on div "Projects" at bounding box center [111, 21] width 222 height 14
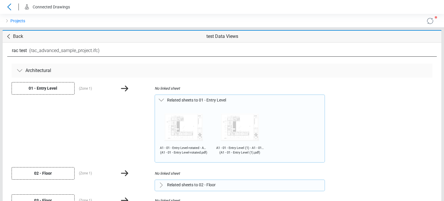
click at [185, 124] on img at bounding box center [184, 127] width 48 height 37
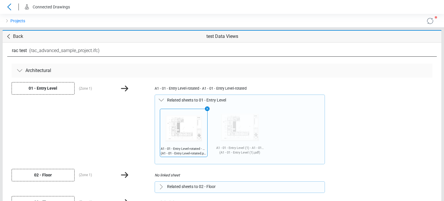
click at [205, 109] on icon at bounding box center [207, 108] width 5 height 5
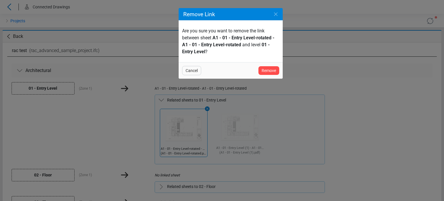
click at [265, 70] on span "Remove" at bounding box center [268, 70] width 14 height 7
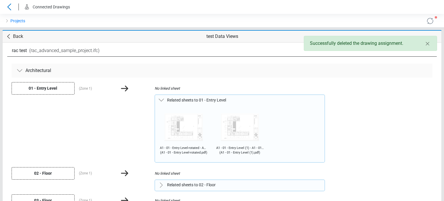
click at [12, 39] on link "Back" at bounding box center [14, 36] width 18 height 7
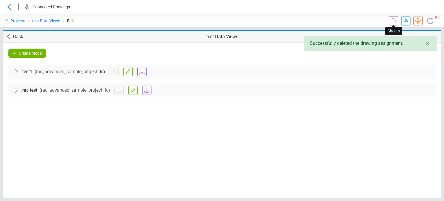
click at [391, 21] on icon at bounding box center [393, 20] width 7 height 7
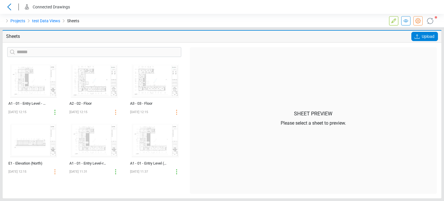
click at [415, 37] on icon at bounding box center [416, 36] width 7 height 7
click at [0, 0] on input "Upload" at bounding box center [0, 0] width 0 height 0
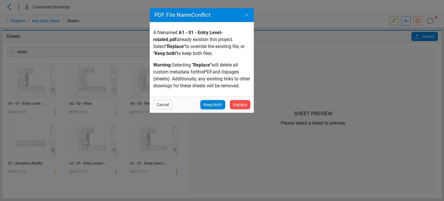
click at [45, 40] on div "PDF File Name Conflict A f ile named A1 - 01 - Entry Level-rotated.pdf already …" at bounding box center [222, 100] width 444 height 201
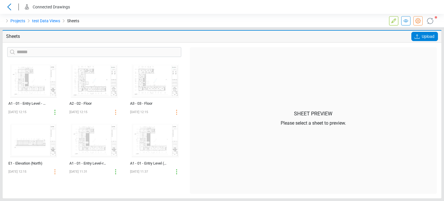
click at [415, 34] on icon at bounding box center [416, 36] width 7 height 7
click at [0, 0] on input "Upload" at bounding box center [0, 0] width 0 height 0
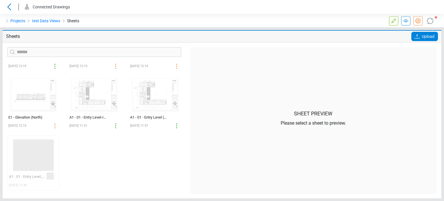
click at [73, 165] on div "‌ A1 - 01 - Entry Level - A1 - 01 - Entry Level [DATE] 12:15 ‌ A2 - 02 - Floor …" at bounding box center [94, 128] width 183 height 132
click at [429, 24] on icon at bounding box center [430, 21] width 10 height 10
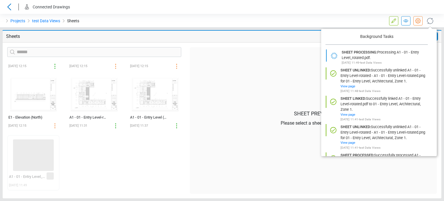
click at [211, 16] on div "Projects test Data Views Sheets" at bounding box center [111, 21] width 222 height 14
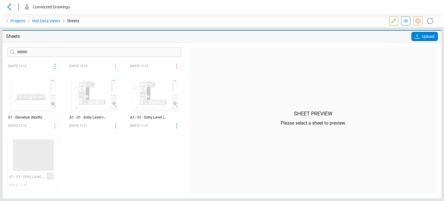
click at [196, 21] on div "Projects test Data Views Sheets" at bounding box center [111, 21] width 222 height 14
click at [148, 170] on div "‌ A1 - 01 - Entry Level - A1 - 01 - Entry Level [DATE] 12:15 ‌ A2 - 02 - Floor …" at bounding box center [94, 128] width 183 height 132
click at [177, 181] on div "‌ A1 - 01 - Entry Level - A1 - 01 - Entry Level [DATE] 12:15 ‌ A2 - 02 - Floor …" at bounding box center [94, 128] width 183 height 132
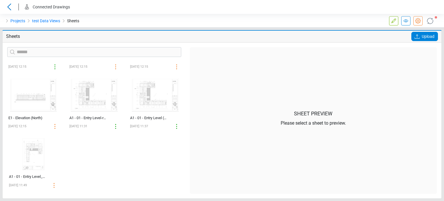
scroll to position [46, 0]
click at [41, 174] on div "A1 - 01 - Entry Level_rotated" at bounding box center [27, 176] width 36 height 6
select select "*****"
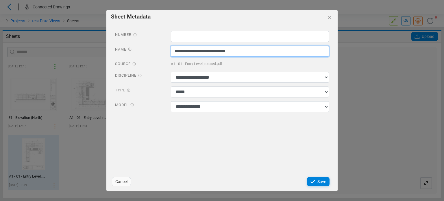
drag, startPoint x: 250, startPoint y: 54, endPoint x: 138, endPoint y: 54, distance: 112.1
click at [138, 54] on div "**********" at bounding box center [222, 52] width 222 height 12
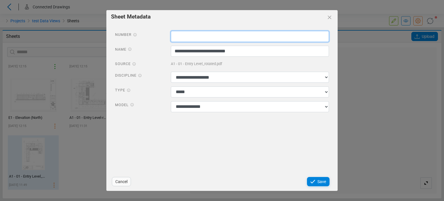
click at [194, 34] on input "text" at bounding box center [250, 36] width 158 height 11
paste input "**********"
type input "**********"
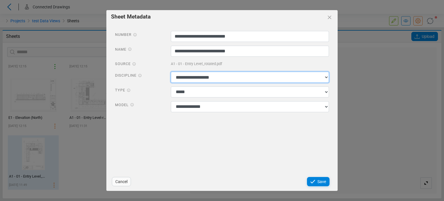
click at [182, 76] on select "**********" at bounding box center [250, 77] width 158 height 11
select select "**********"
click at [171, 72] on select "**********" at bounding box center [250, 77] width 158 height 11
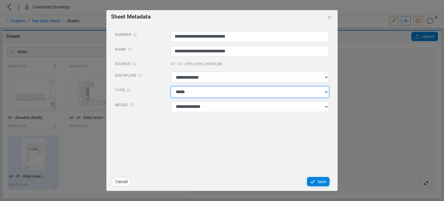
click at [185, 94] on select "**********" at bounding box center [250, 91] width 158 height 11
select select "*********"
click at [171, 86] on select "**********" at bounding box center [250, 91] width 158 height 11
click at [190, 112] on select "**********" at bounding box center [250, 106] width 158 height 11
select select "**********"
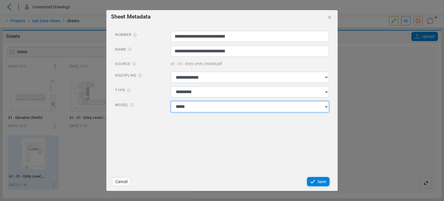
click at [171, 101] on select "**********" at bounding box center [250, 106] width 158 height 11
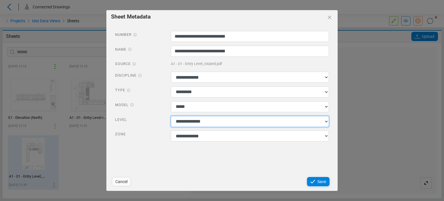
click at [205, 119] on select "**********" at bounding box center [250, 121] width 158 height 11
select select "**********"
click at [171, 116] on select "**********" at bounding box center [250, 121] width 158 height 11
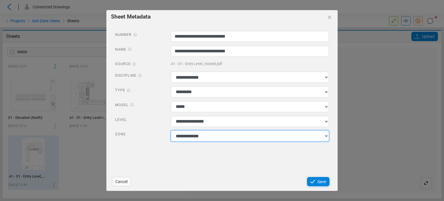
click at [197, 134] on select "**********" at bounding box center [250, 135] width 158 height 11
select select "******"
click at [171, 131] on select "**********" at bounding box center [250, 135] width 158 height 11
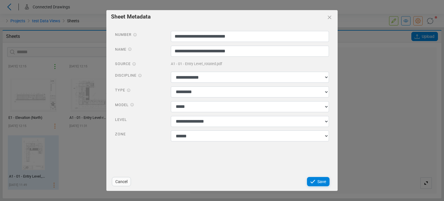
drag, startPoint x: 221, startPoint y: 158, endPoint x: 233, endPoint y: 160, distance: 11.8
click at [222, 158] on div "**********" at bounding box center [221, 98] width 231 height 149
click at [309, 179] on div "Save" at bounding box center [318, 181] width 23 height 9
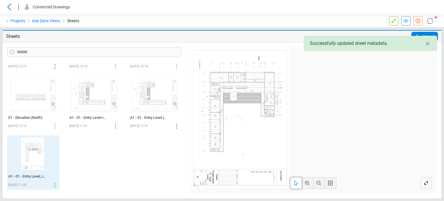
click at [130, 150] on div "‌ A1 - 01 - Entry Level - A1 - 01 - Entry Level [DATE] 12:15 ‌ A2 - 02 - Floor …" at bounding box center [94, 128] width 183 height 132
click at [392, 23] on icon at bounding box center [393, 20] width 5 height 5
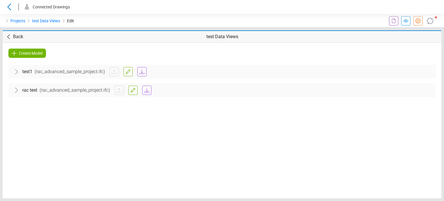
click at [40, 92] on span "( rac_advanced_sample_project.ifc )" at bounding box center [74, 90] width 75 height 7
click at [39, 107] on span "Architectural" at bounding box center [36, 107] width 26 height 7
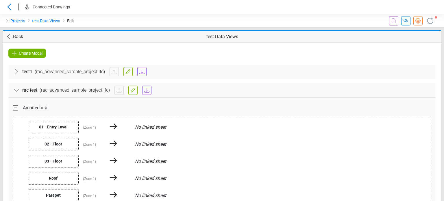
click at [64, 129] on span "01 - Entry Level" at bounding box center [53, 127] width 51 height 12
click at [129, 92] on icon at bounding box center [132, 90] width 7 height 7
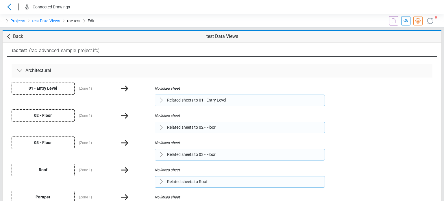
click at [175, 99] on span "Related sheets to 01 - Entry Level" at bounding box center [196, 100] width 59 height 6
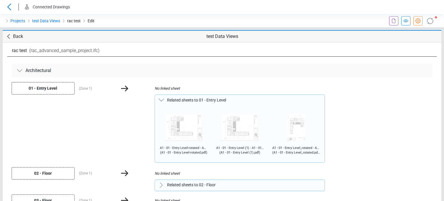
click at [136, 76] on div "Architectural" at bounding box center [222, 71] width 421 height 14
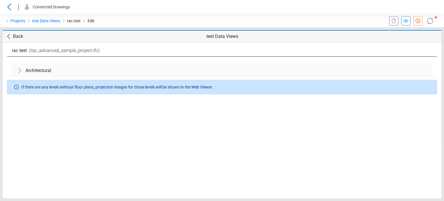
click at [44, 70] on span "Architectural" at bounding box center [38, 70] width 26 height 9
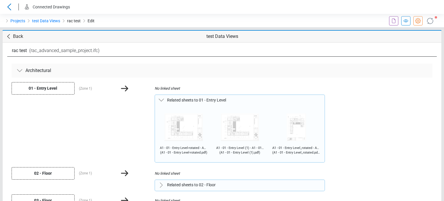
click at [294, 126] on img at bounding box center [296, 127] width 48 height 37
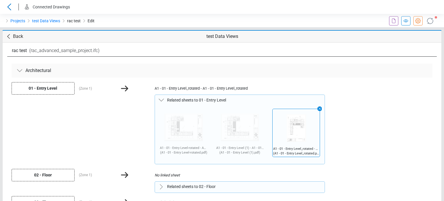
click at [426, 21] on icon at bounding box center [430, 21] width 10 height 10
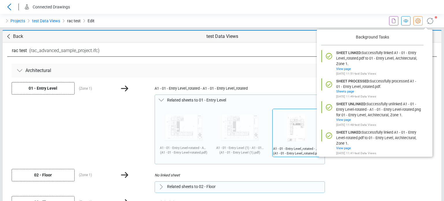
click at [185, 68] on div "Architectural" at bounding box center [222, 71] width 421 height 14
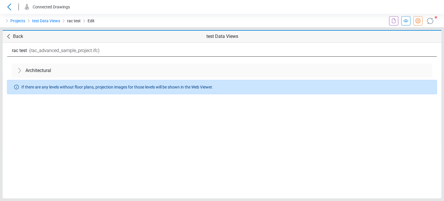
click at [185, 68] on div "Architectural" at bounding box center [222, 71] width 421 height 14
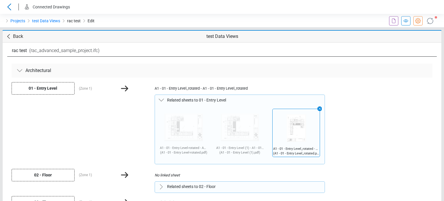
click at [21, 71] on icon at bounding box center [19, 70] width 7 height 7
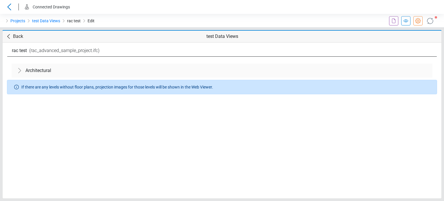
click at [21, 71] on icon at bounding box center [19, 70] width 2 height 5
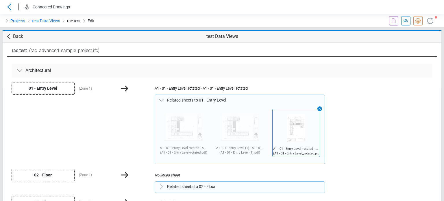
click at [401, 23] on link at bounding box center [405, 20] width 9 height 9
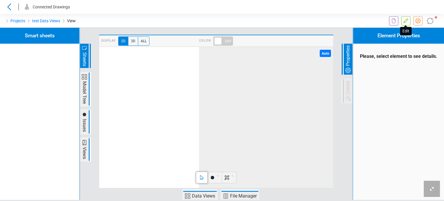
click at [406, 23] on icon at bounding box center [405, 20] width 7 height 7
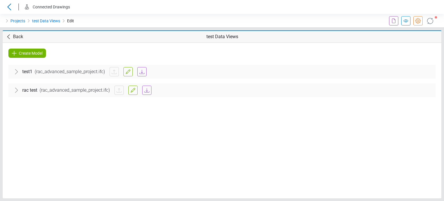
click at [32, 91] on span "rac test" at bounding box center [29, 90] width 15 height 7
click at [28, 112] on div "Architectural" at bounding box center [222, 108] width 418 height 16
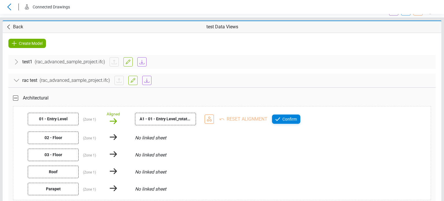
scroll to position [18, 0]
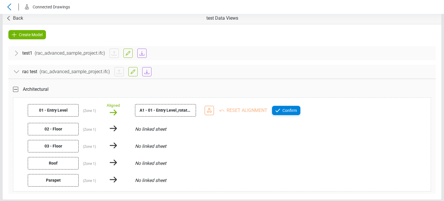
click at [240, 90] on div "Architectural" at bounding box center [222, 89] width 418 height 16
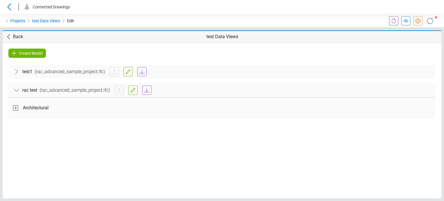
click at [34, 107] on span "Architectural" at bounding box center [36, 107] width 26 height 7
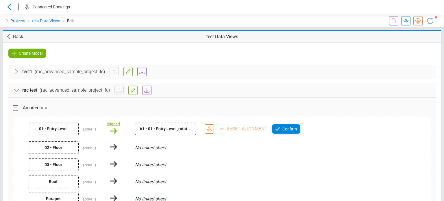
click at [113, 124] on div "Aligned" at bounding box center [113, 124] width 13 height 6
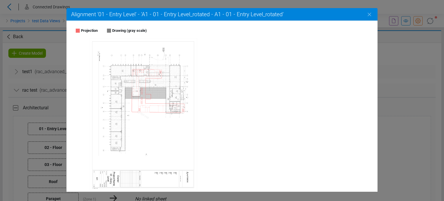
drag, startPoint x: 126, startPoint y: 109, endPoint x: 148, endPoint y: 114, distance: 23.2
click at [148, 114] on icon at bounding box center [156, 91] width 64 height 49
click at [369, 16] on icon "Close" at bounding box center [369, 14] width 7 height 7
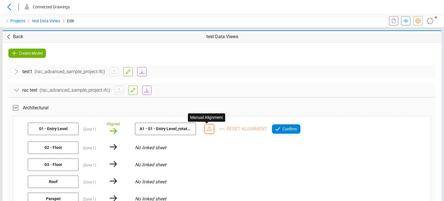
click at [207, 127] on icon at bounding box center [209, 128] width 5 height 5
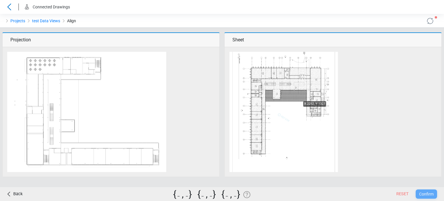
drag, startPoint x: 281, startPoint y: 98, endPoint x: 332, endPoint y: 101, distance: 50.4
click at [332, 101] on img at bounding box center [283, 117] width 109 height 154
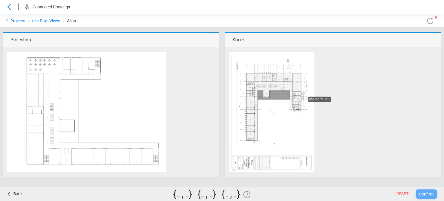
drag, startPoint x: 298, startPoint y: 96, endPoint x: 325, endPoint y: 97, distance: 27.5
click at [101, 57] on img at bounding box center [86, 112] width 159 height 120
click at [300, 111] on img at bounding box center [271, 112] width 85 height 120
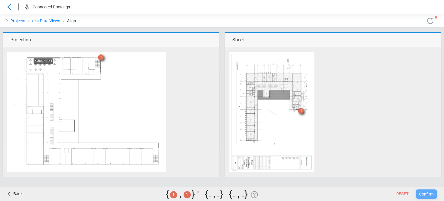
click at [26, 58] on img at bounding box center [86, 112] width 159 height 120
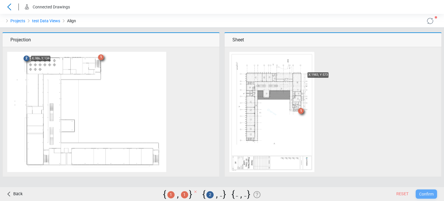
click at [300, 72] on img at bounding box center [271, 112] width 85 height 120
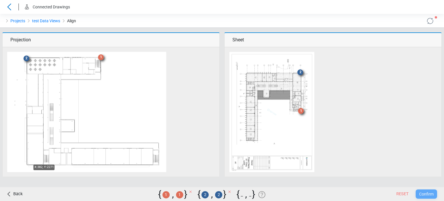
click at [26, 164] on img at bounding box center [86, 112] width 159 height 120
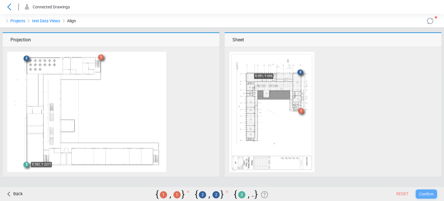
click at [246, 73] on img at bounding box center [271, 112] width 85 height 120
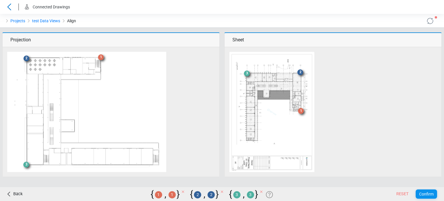
click at [423, 196] on span "Confirm" at bounding box center [426, 194] width 14 height 5
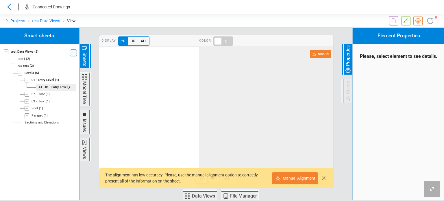
click at [222, 44] on span at bounding box center [223, 40] width 20 height 9
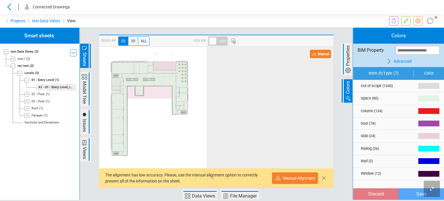
drag, startPoint x: 194, startPoint y: 11, endPoint x: 196, endPoint y: 5, distance: 6.1
click at [194, 12] on header "Connected Drawings" at bounding box center [222, 7] width 444 height 14
click at [194, 23] on div "Projects test Data Views View" at bounding box center [111, 21] width 222 height 14
